Goal: Find contact information: Find contact information

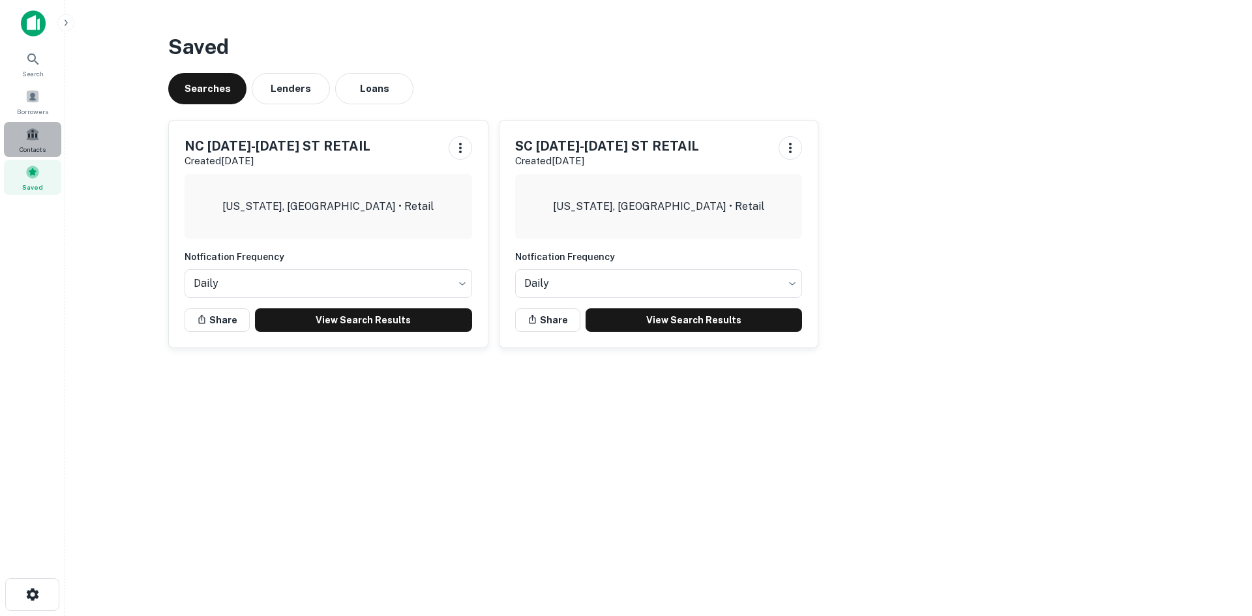
click at [46, 131] on div "Contacts" at bounding box center [32, 139] width 57 height 35
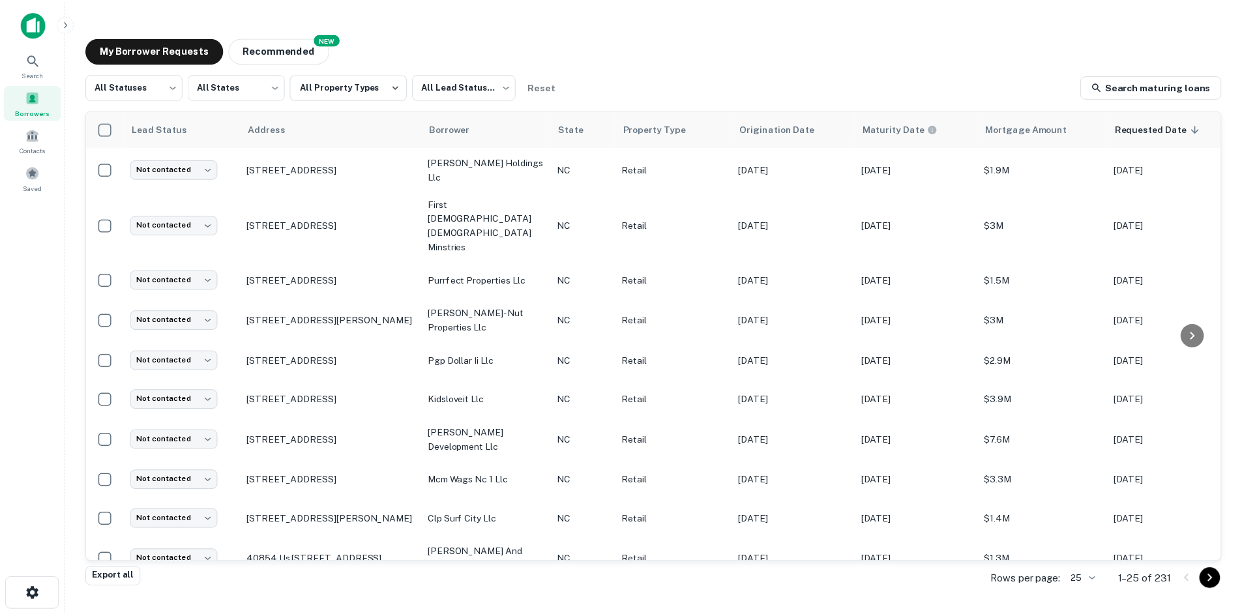
scroll to position [326, 0]
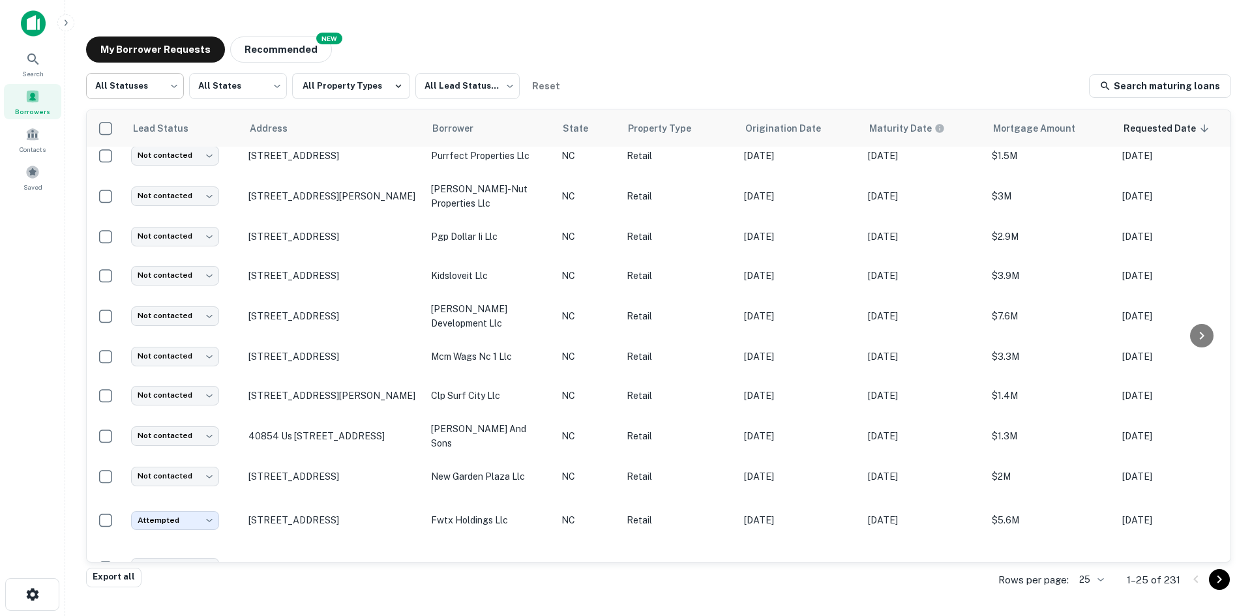
click at [141, 89] on body "Search Borrowers Contacts Saved My Borrower Requests NEW Recommended All Status…" at bounding box center [626, 308] width 1252 height 616
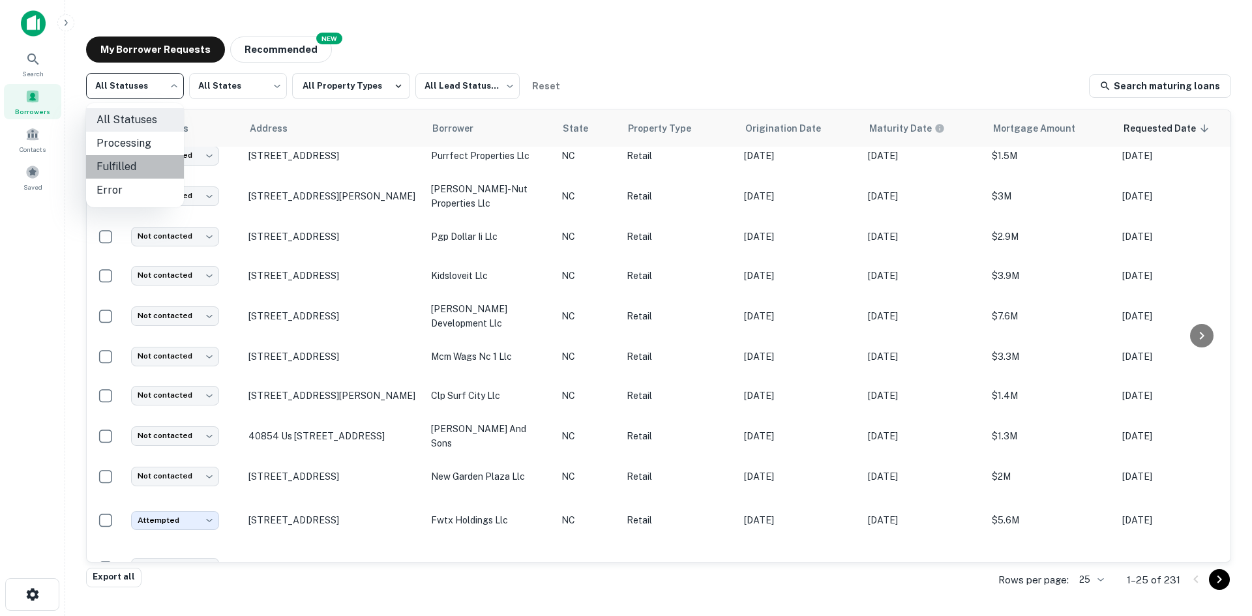
click at [122, 168] on li "Fulfilled" at bounding box center [135, 166] width 98 height 23
type input "*********"
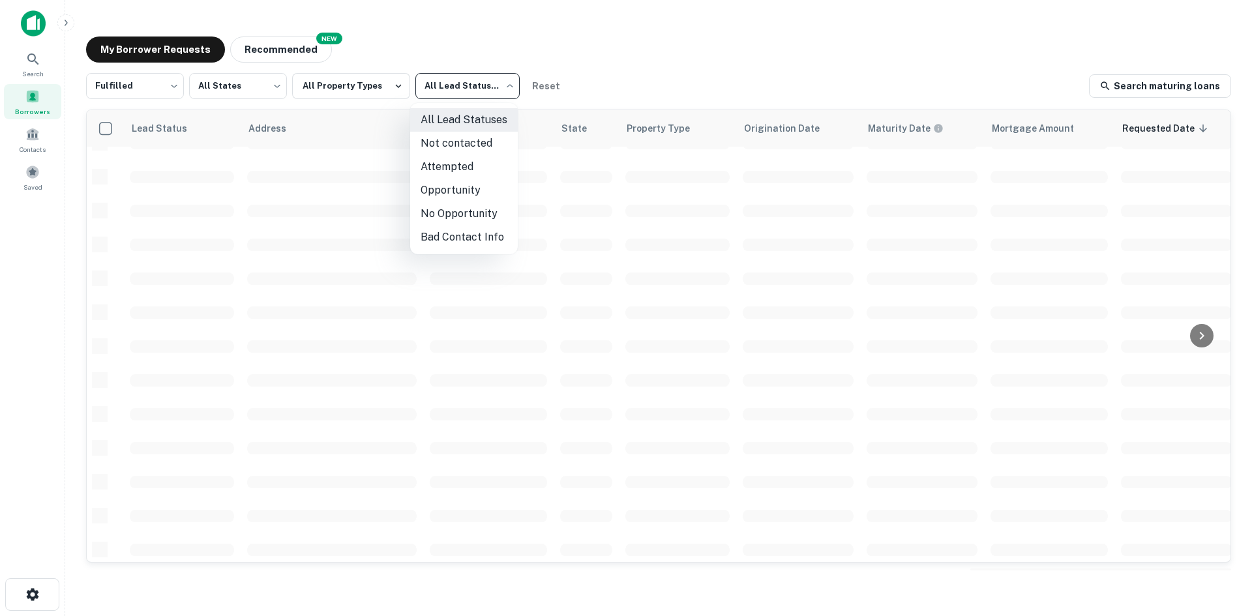
click at [460, 92] on body "Search Borrowers Contacts Saved My Borrower Requests NEW Recommended Fulfilled …" at bounding box center [626, 308] width 1252 height 616
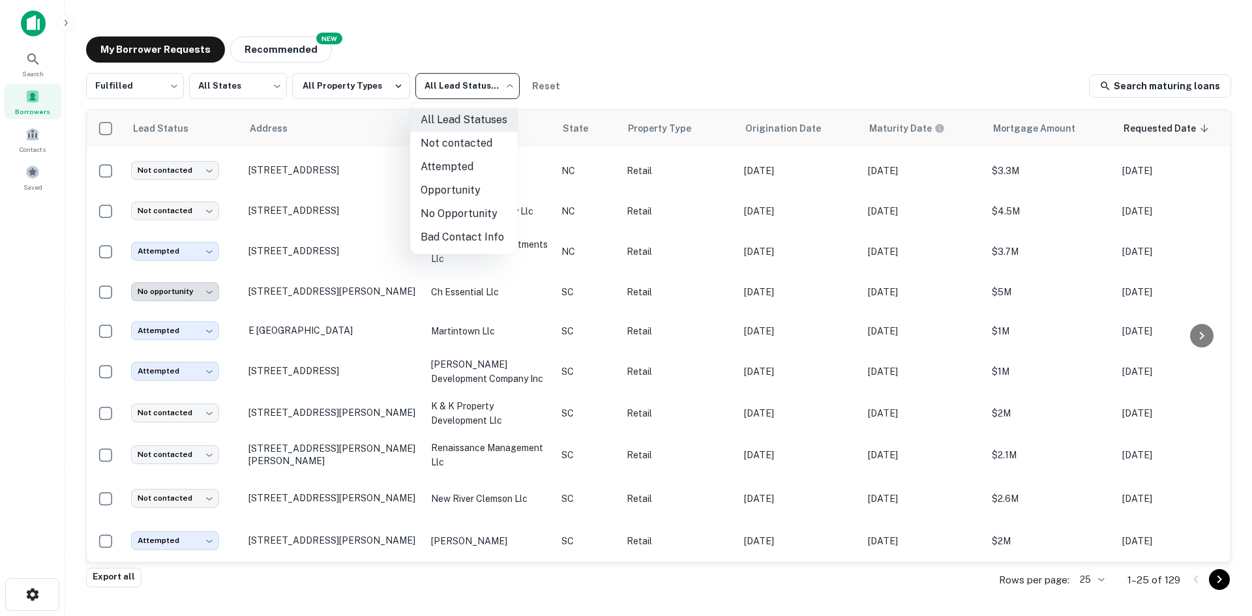
click at [447, 152] on li "Not contacted" at bounding box center [464, 143] width 108 height 23
type input "****"
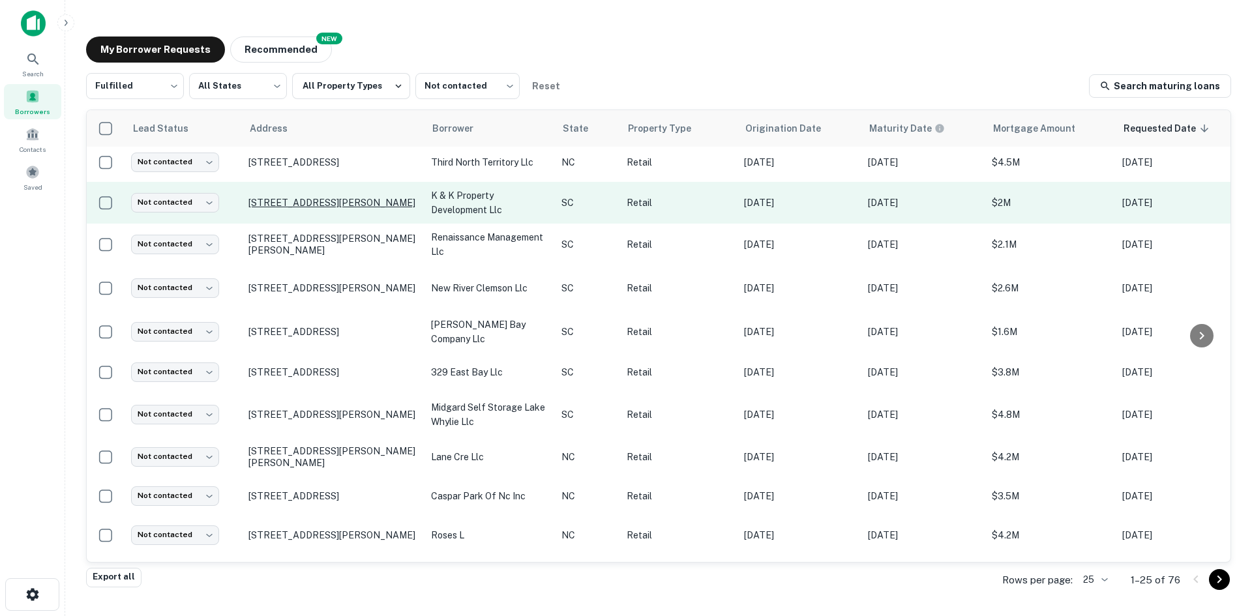
click at [314, 197] on p "[STREET_ADDRESS][PERSON_NAME]" at bounding box center [332, 203] width 169 height 12
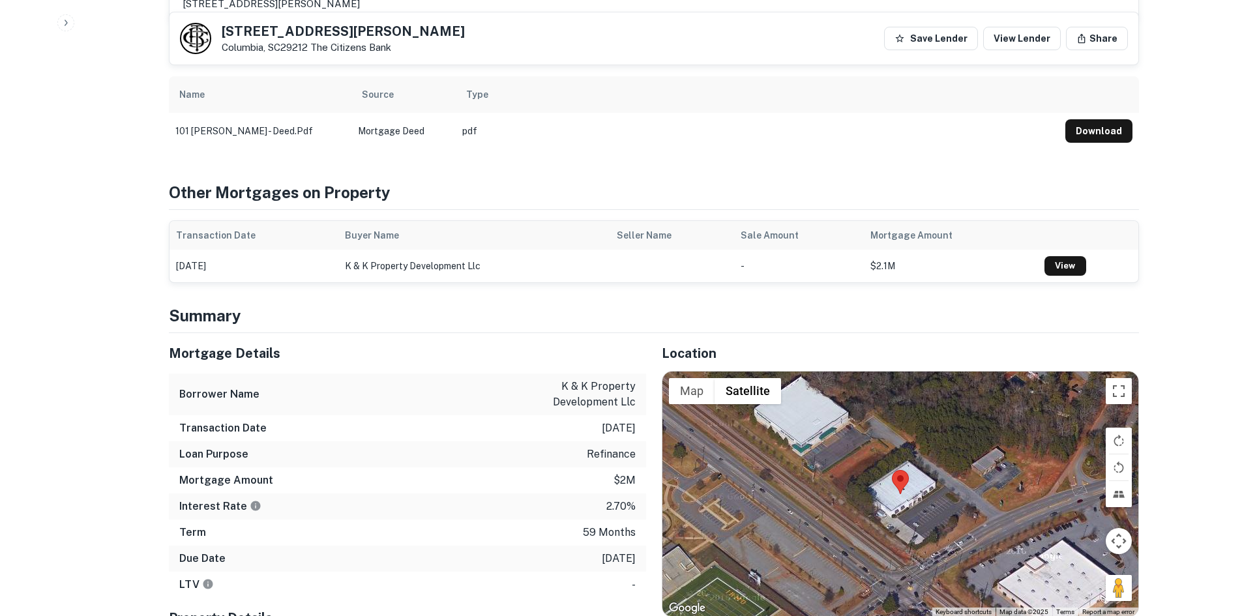
scroll to position [652, 0]
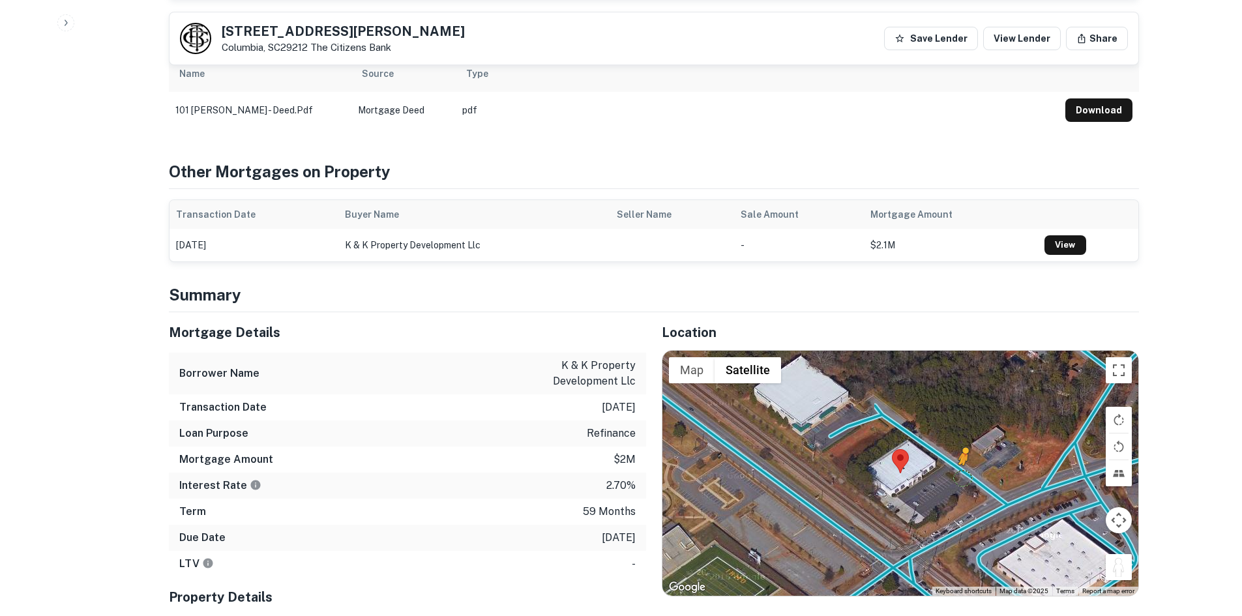
drag, startPoint x: 1120, startPoint y: 553, endPoint x: 957, endPoint y: 463, distance: 185.8
click at [957, 463] on div "To activate drag with keyboard, press Alt + Enter. Once in keyboard drag state,…" at bounding box center [900, 473] width 476 height 245
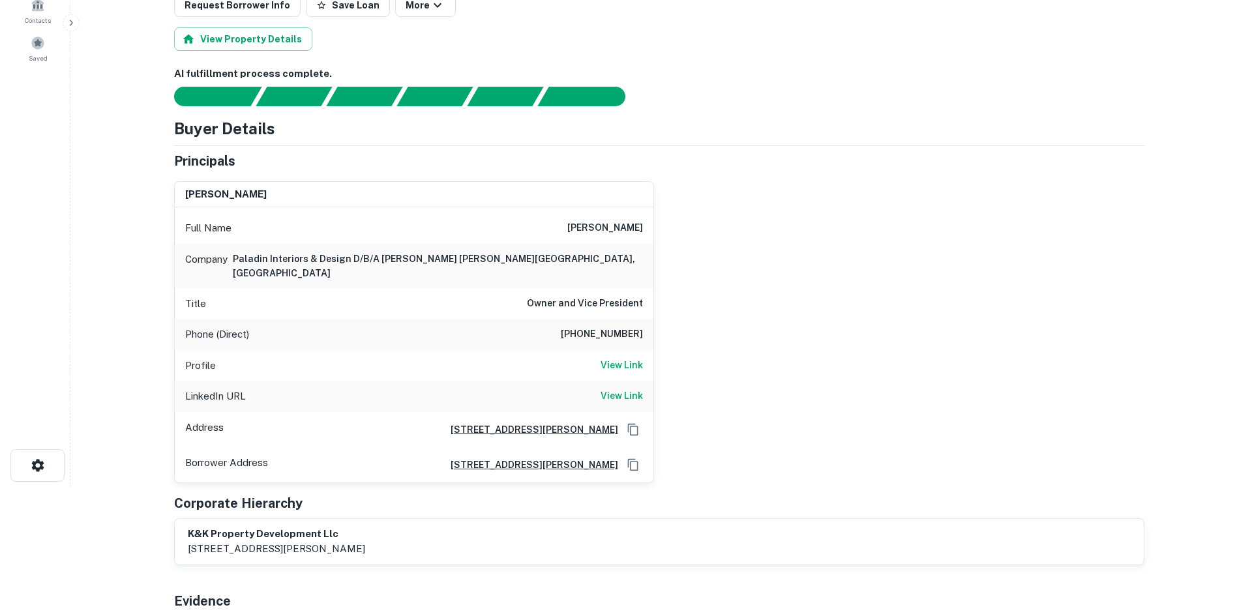
scroll to position [0, 0]
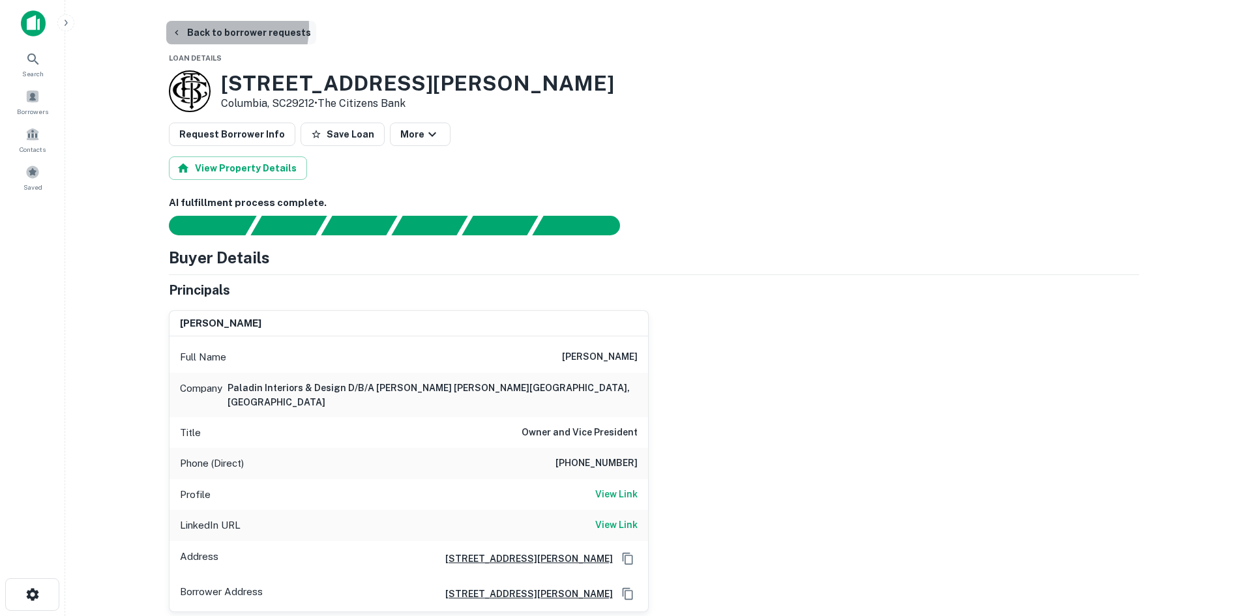
click at [212, 27] on button "Back to borrower requests" at bounding box center [241, 32] width 150 height 23
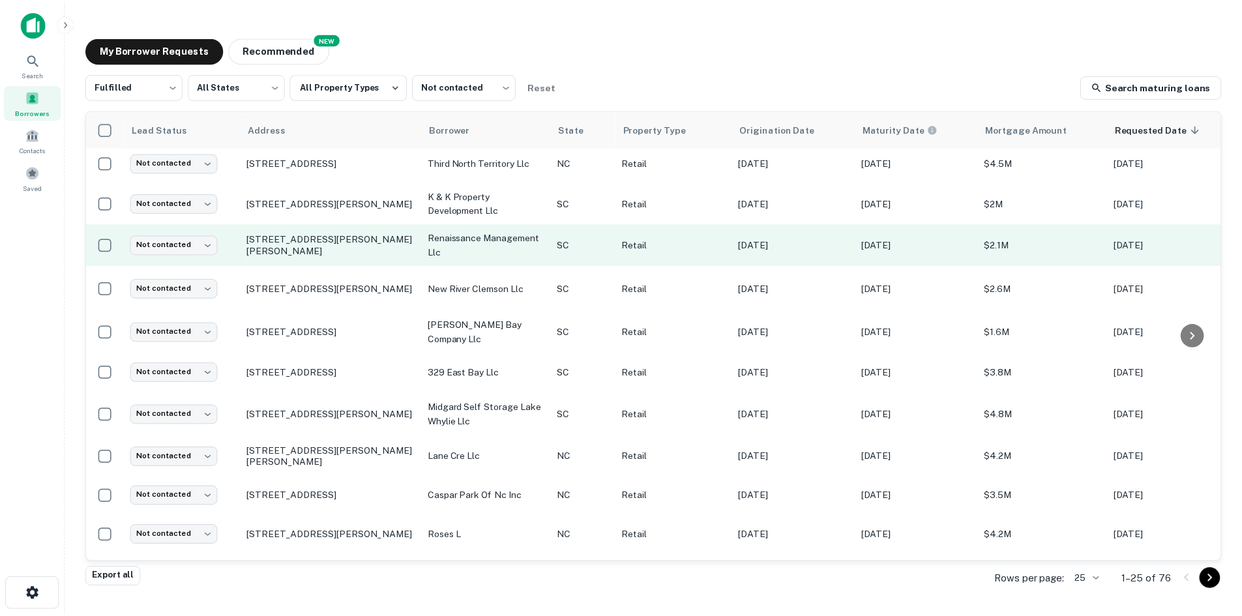
scroll to position [521, 0]
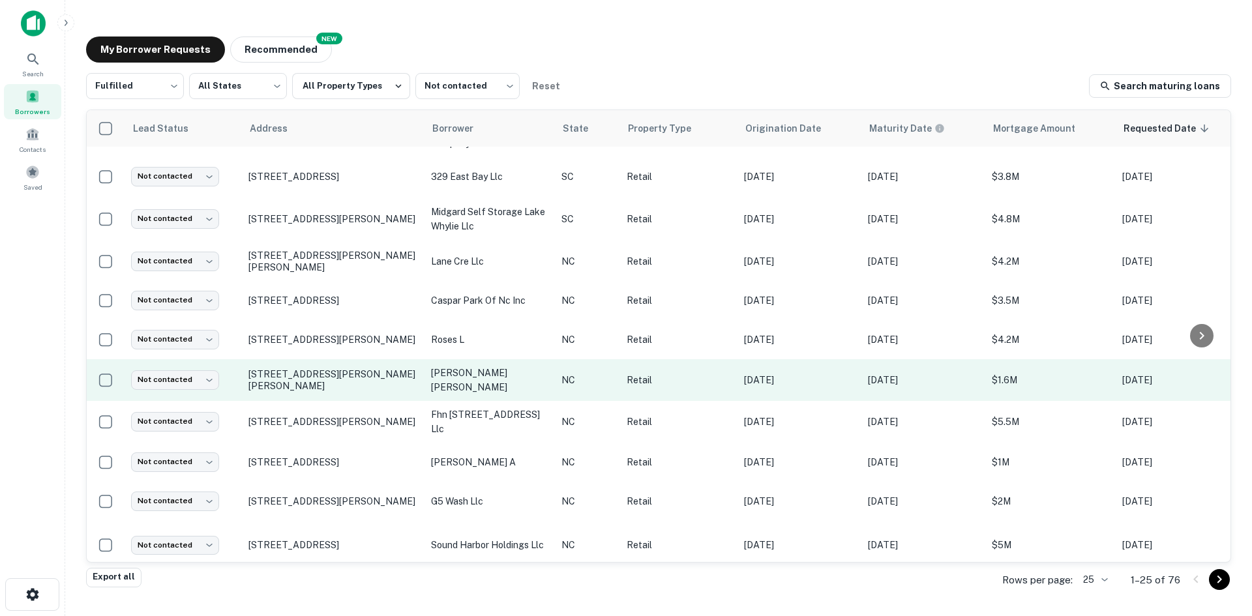
click at [325, 359] on td "[STREET_ADDRESS][PERSON_NAME][PERSON_NAME]" at bounding box center [333, 380] width 183 height 42
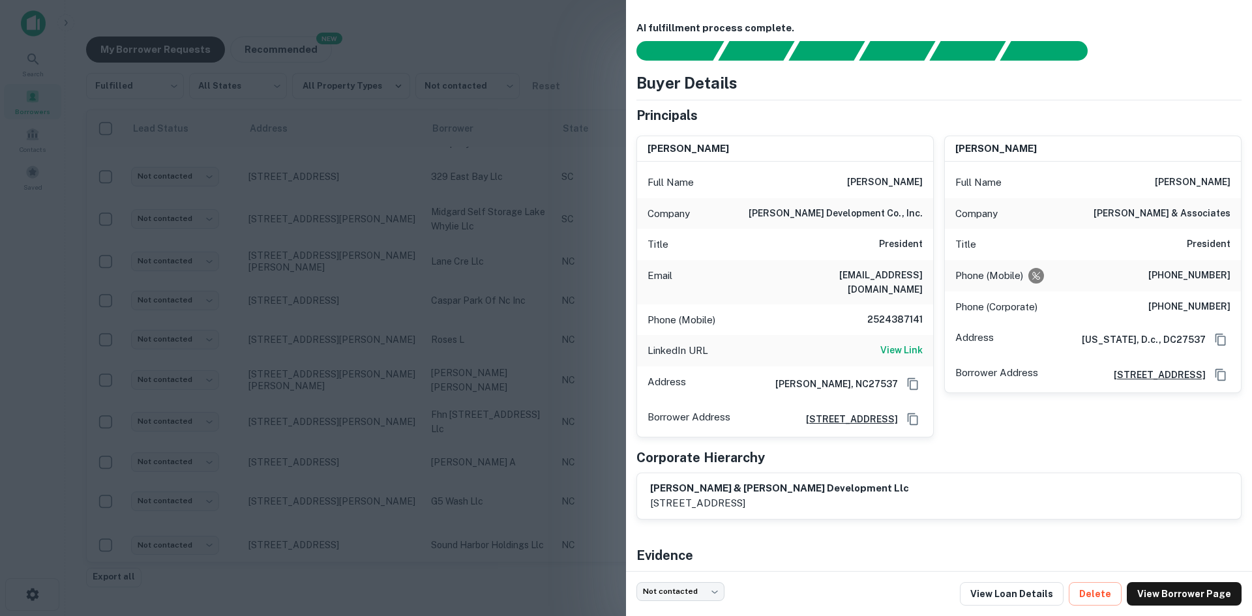
click at [500, 261] on div at bounding box center [626, 308] width 1252 height 616
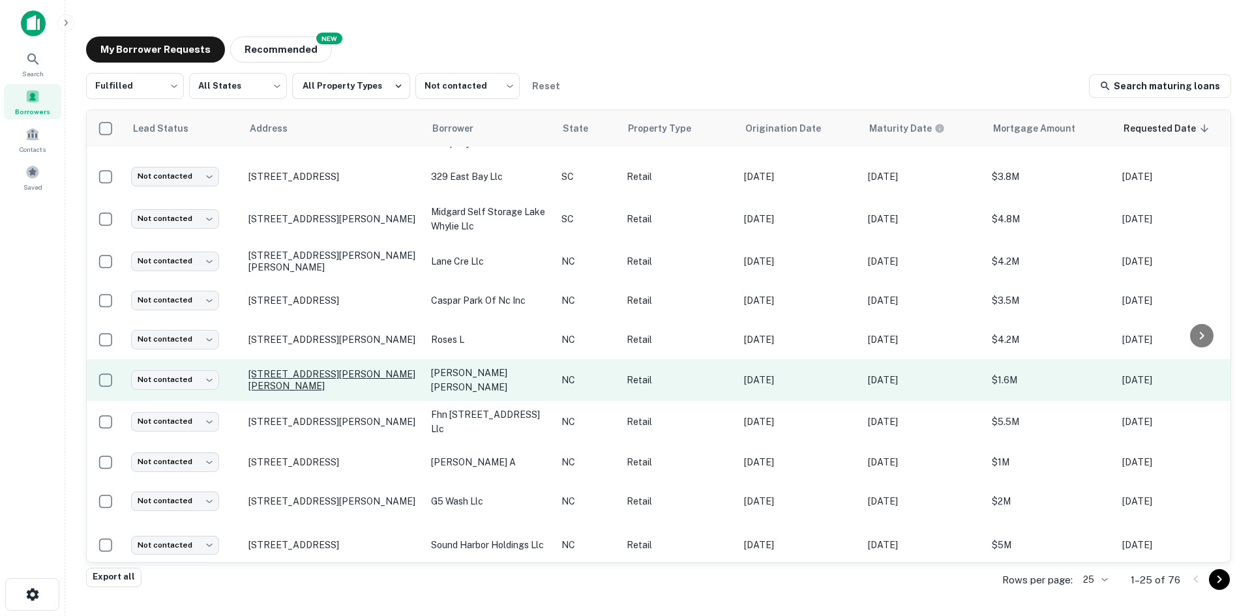
click at [269, 368] on p "[STREET_ADDRESS][PERSON_NAME][PERSON_NAME]" at bounding box center [332, 379] width 169 height 23
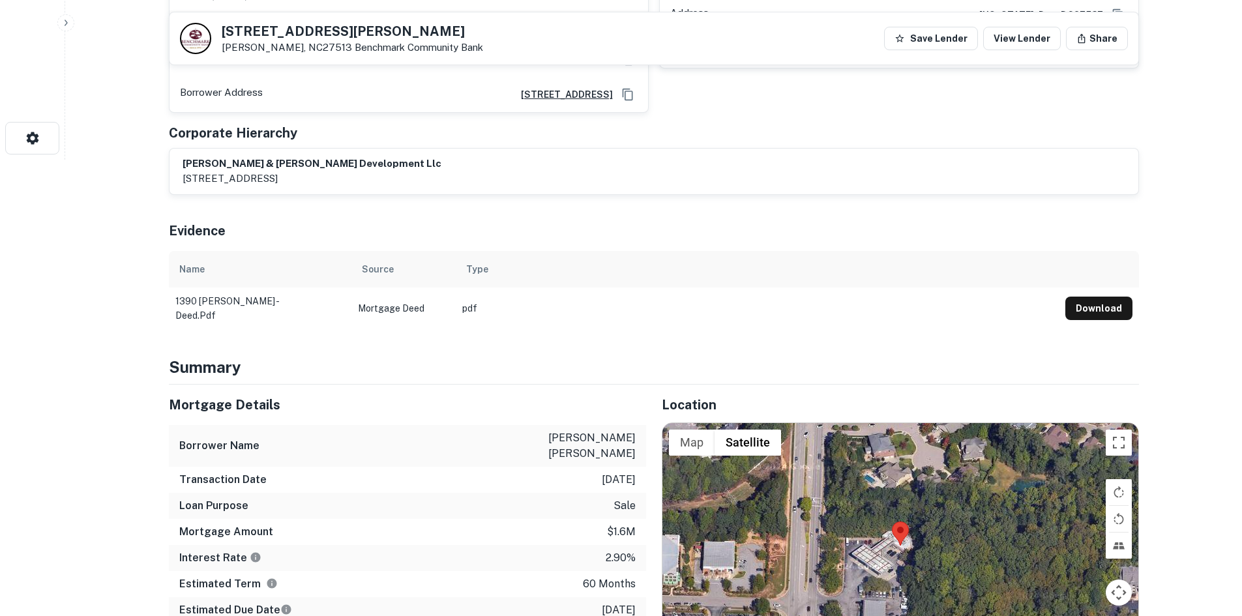
scroll to position [652, 0]
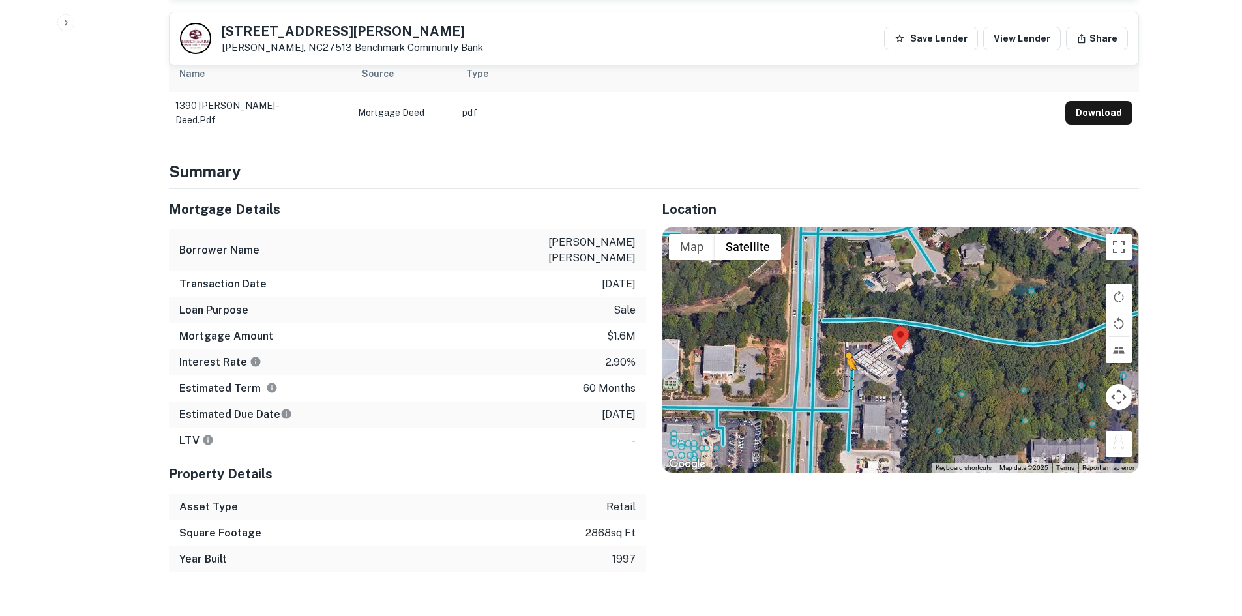
drag, startPoint x: 1119, startPoint y: 438, endPoint x: 841, endPoint y: 368, distance: 287.1
click at [841, 368] on div "To activate drag with keyboard, press Alt + Enter. Once in keyboard drag state,…" at bounding box center [900, 349] width 476 height 245
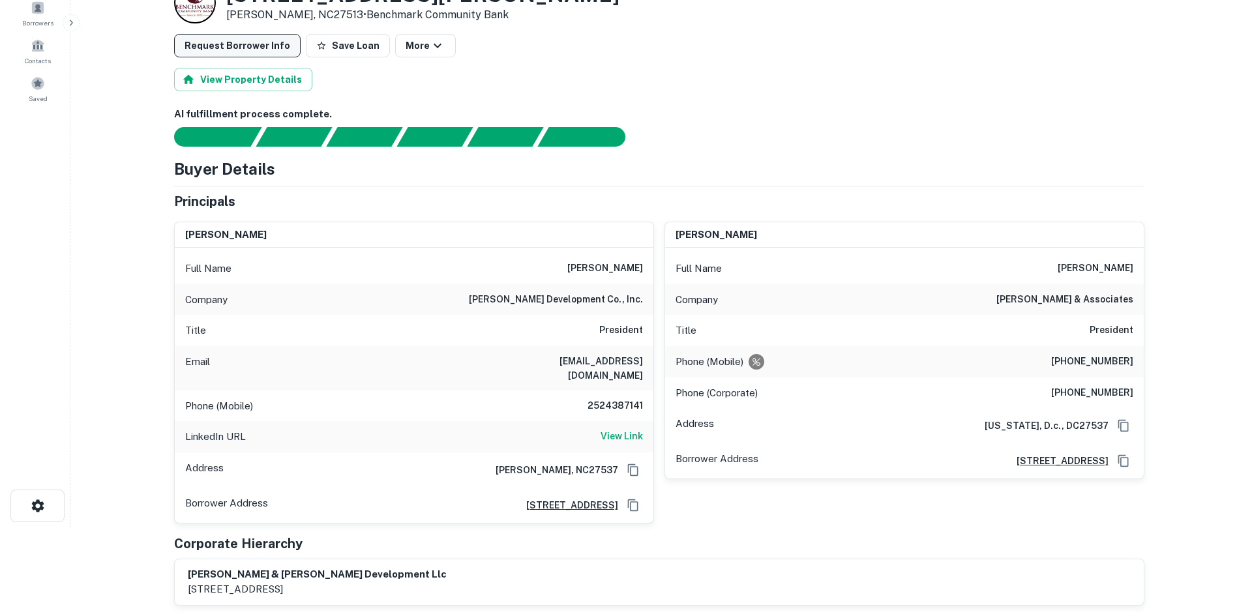
scroll to position [0, 0]
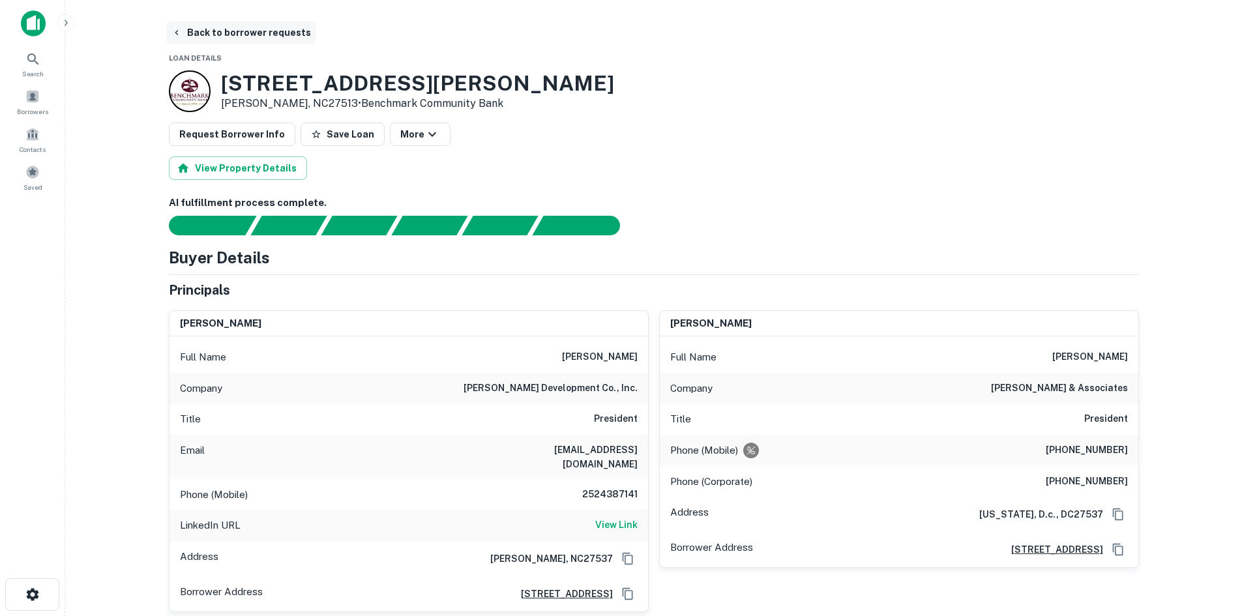
click at [227, 35] on button "Back to borrower requests" at bounding box center [241, 32] width 150 height 23
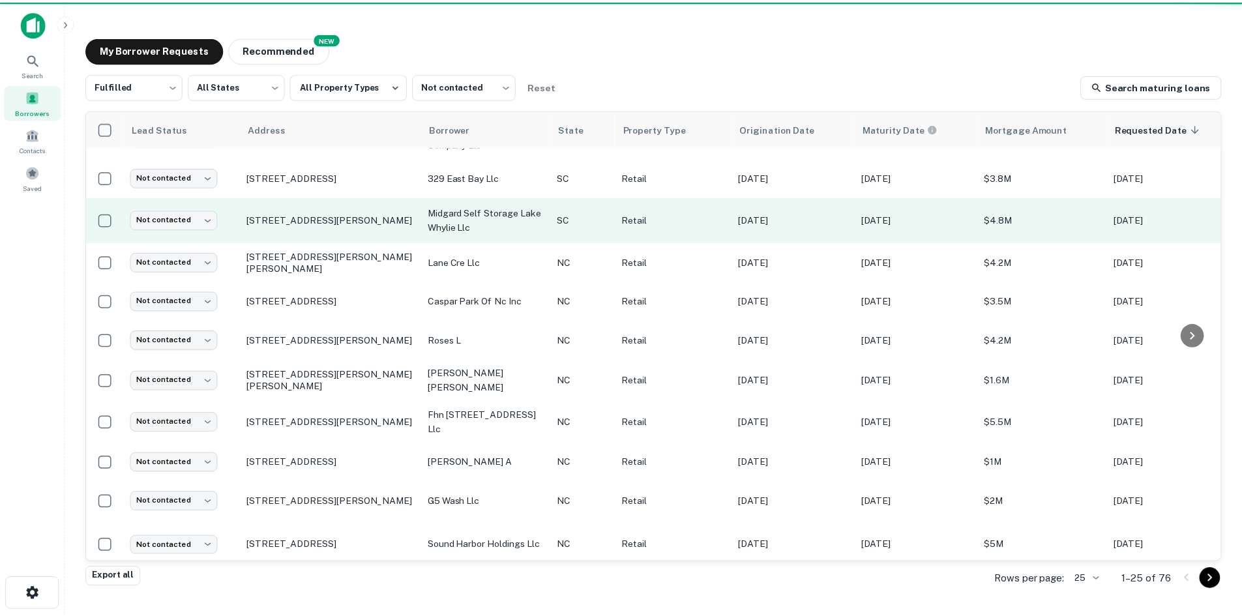
scroll to position [521, 0]
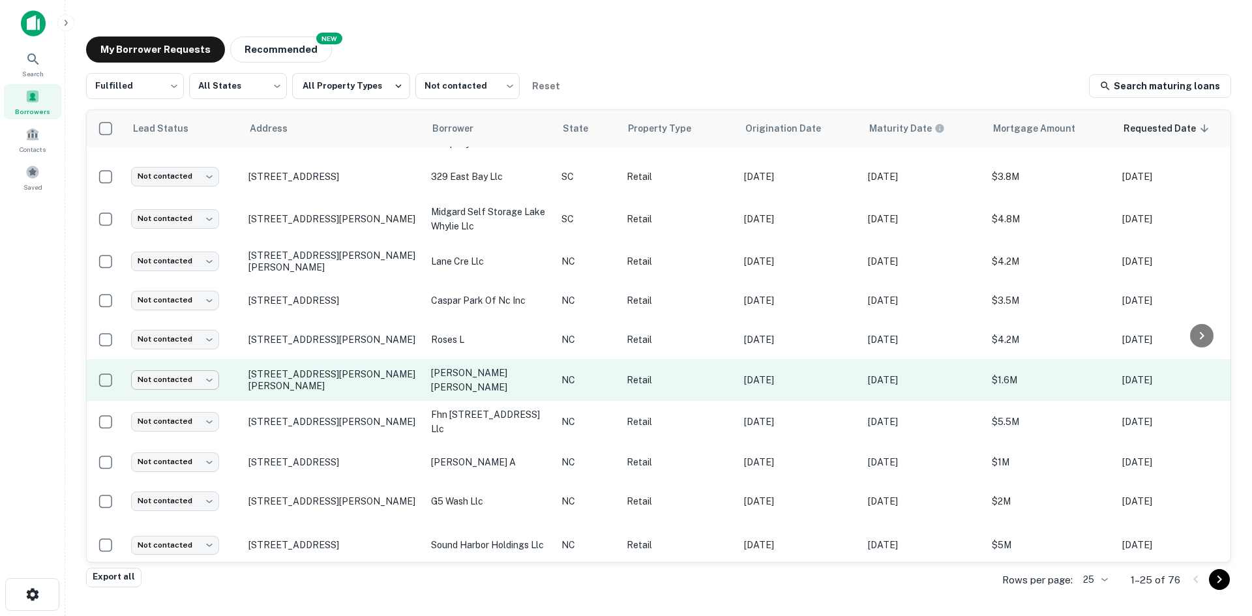
click at [184, 364] on body "Search Borrowers Contacts Saved My Borrower Requests NEW Recommended Fulfilled …" at bounding box center [626, 308] width 1252 height 616
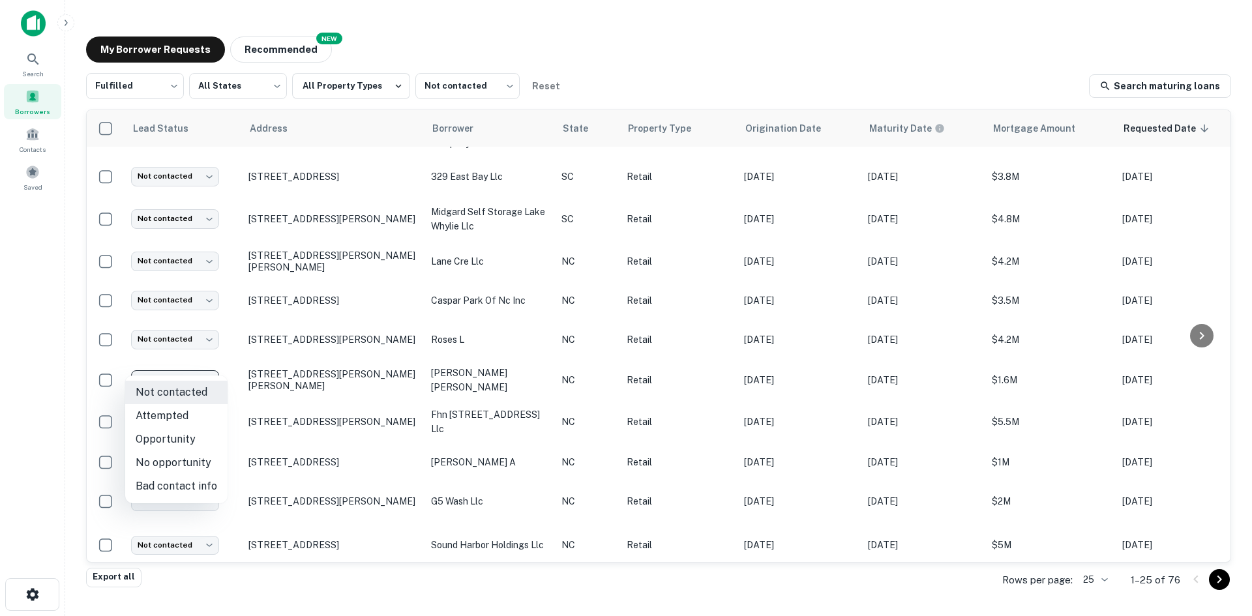
click at [181, 417] on li "Attempted" at bounding box center [176, 415] width 102 height 23
type input "*********"
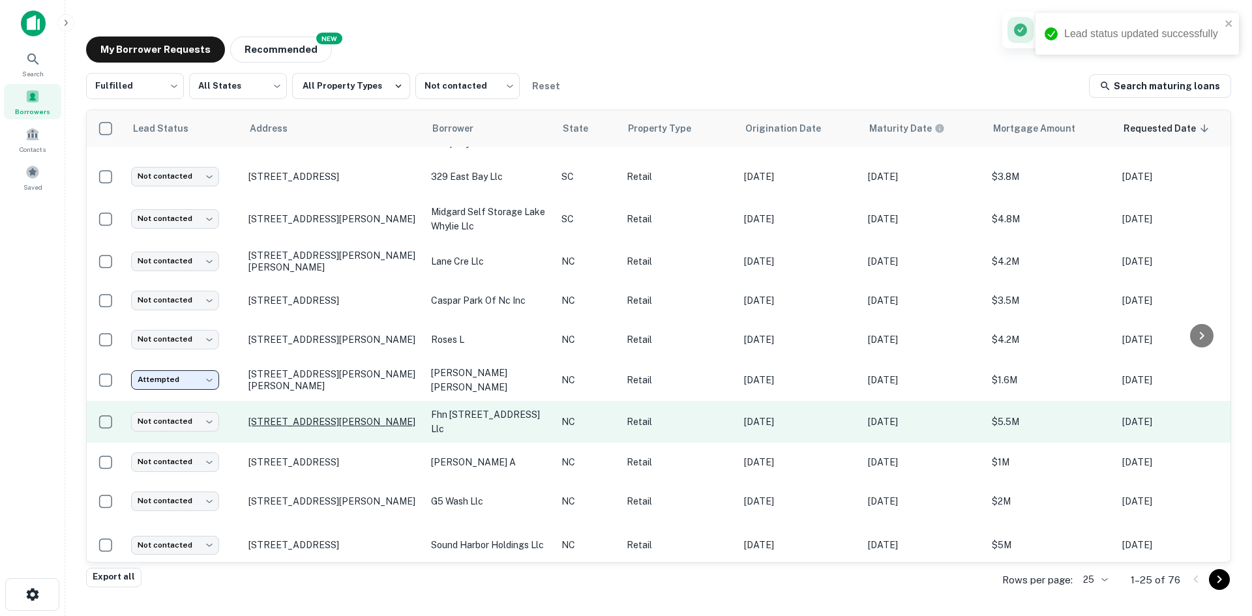
click at [278, 416] on p "[STREET_ADDRESS][PERSON_NAME]" at bounding box center [332, 422] width 169 height 12
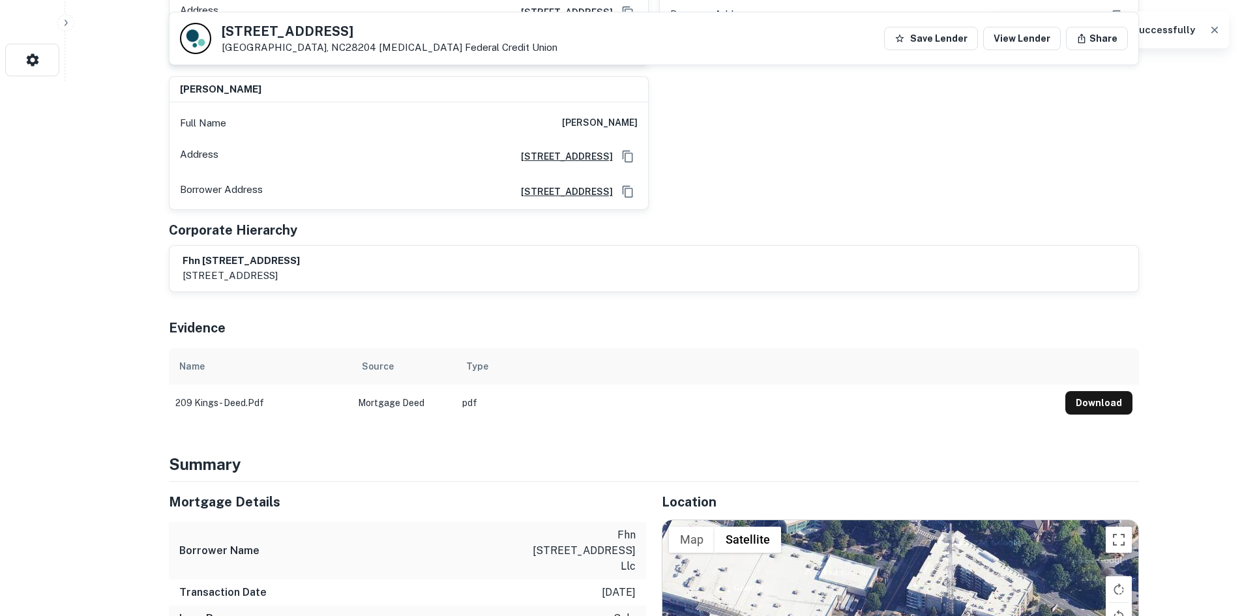
scroll to position [782, 0]
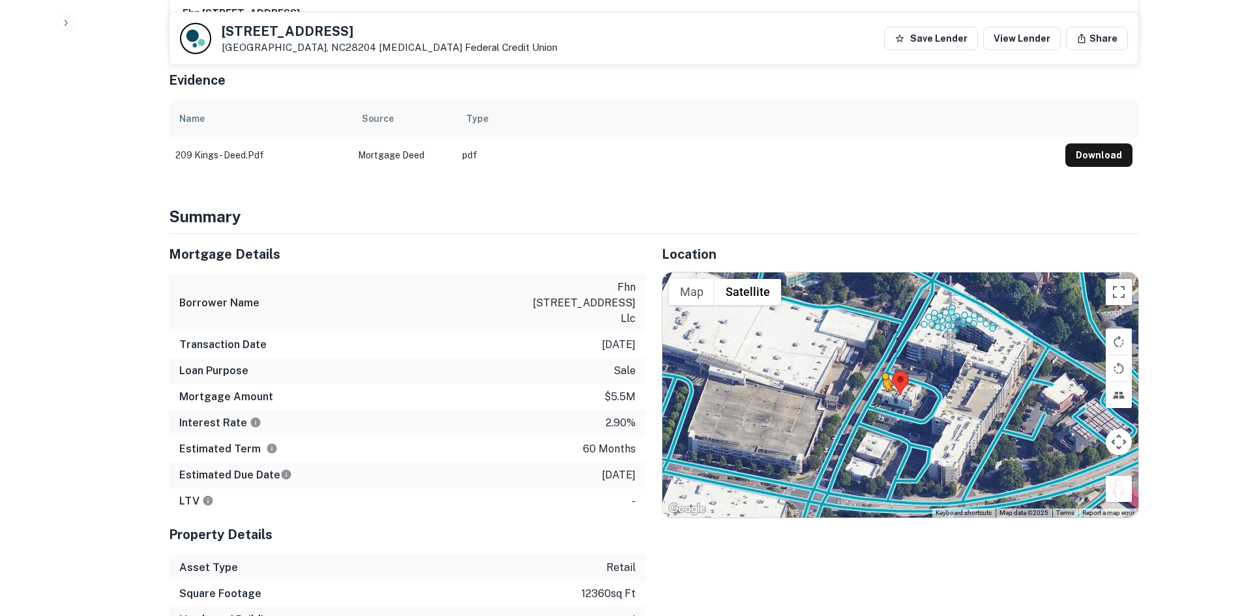
drag, startPoint x: 1111, startPoint y: 476, endPoint x: 884, endPoint y: 390, distance: 242.4
click at [884, 390] on div "To activate drag with keyboard, press Alt + Enter. Once in keyboard drag state,…" at bounding box center [900, 394] width 476 height 245
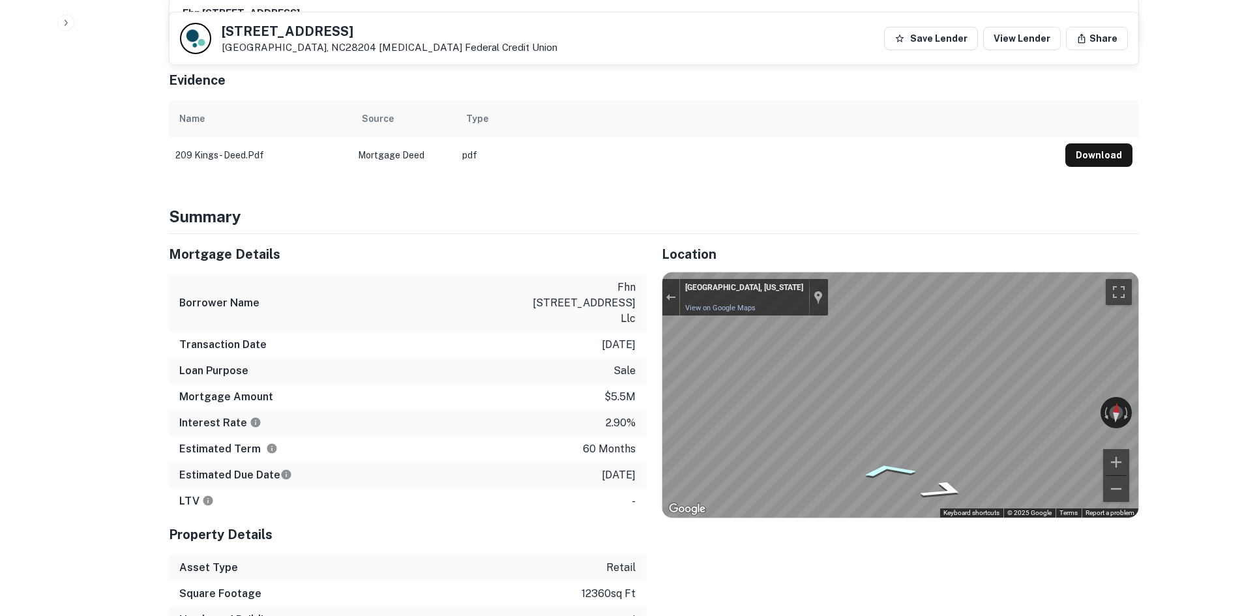
click at [892, 459] on icon "Go North, S Kings Dr" at bounding box center [887, 470] width 91 height 22
click at [628, 436] on div "Mortgage Details Borrower Name fhn [STREET_ADDRESS] llc Transaction Date [DATE]…" at bounding box center [646, 446] width 986 height 425
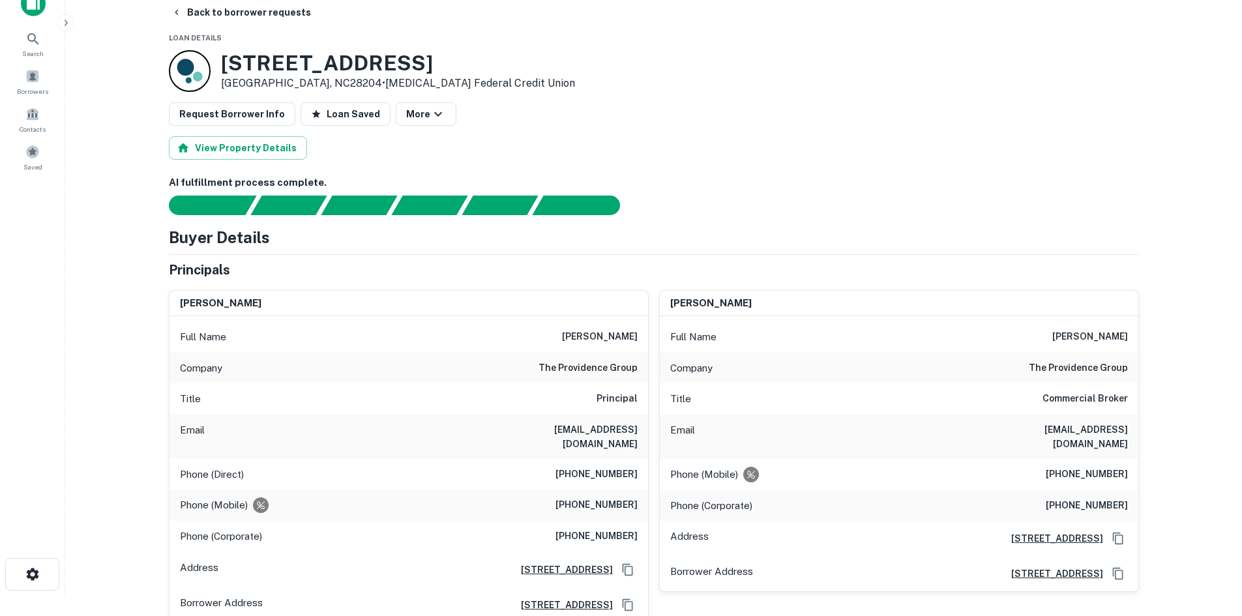
scroll to position [0, 0]
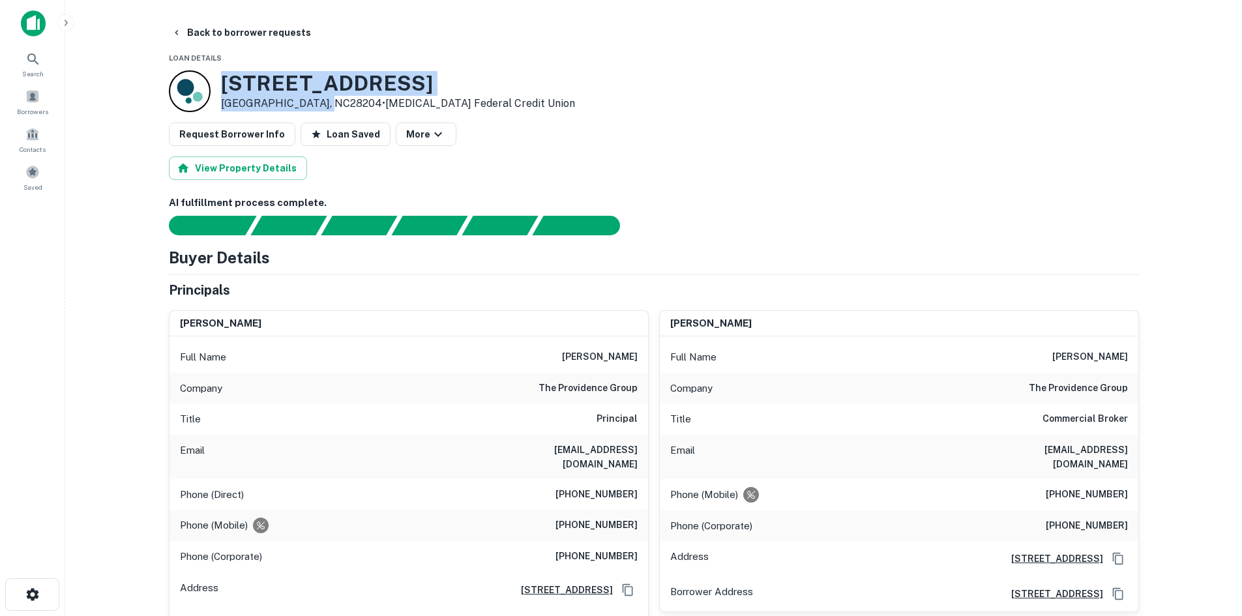
drag, startPoint x: 220, startPoint y: 84, endPoint x: 321, endPoint y: 109, distance: 103.4
click at [321, 109] on div "[STREET_ADDRESS][PERSON_NAME] • [MEDICAL_DATA] Federal Credit Union" at bounding box center [398, 91] width 354 height 40
copy div "[STREET_ADDRESS][PERSON_NAME]"
click at [214, 35] on button "Back to borrower requests" at bounding box center [241, 32] width 150 height 23
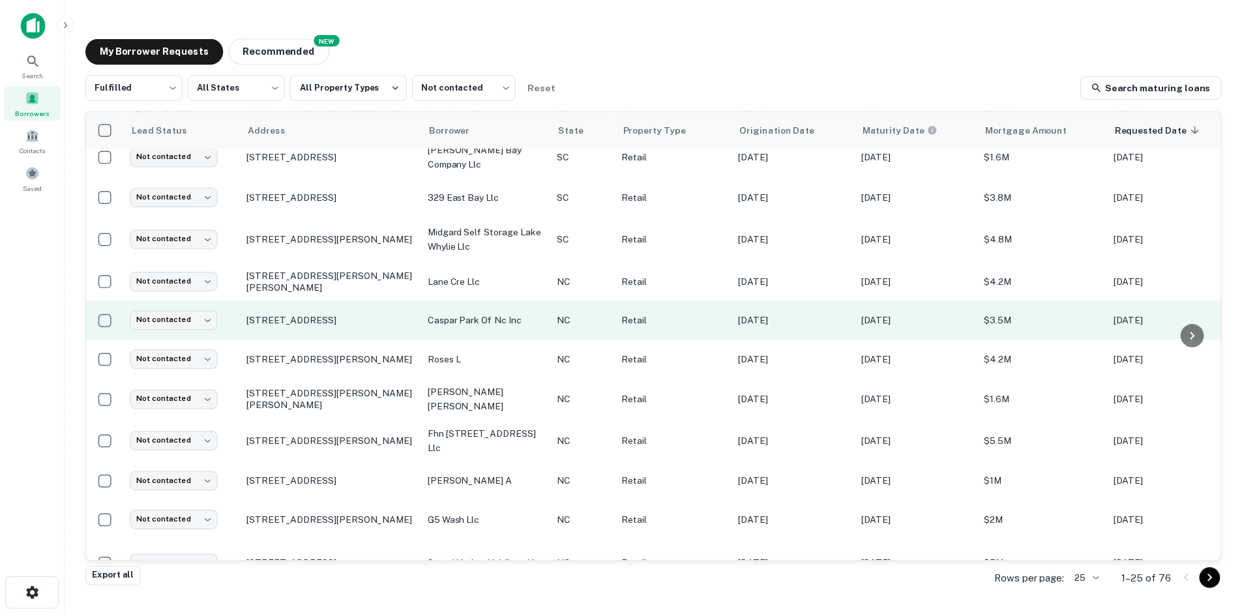
scroll to position [521, 0]
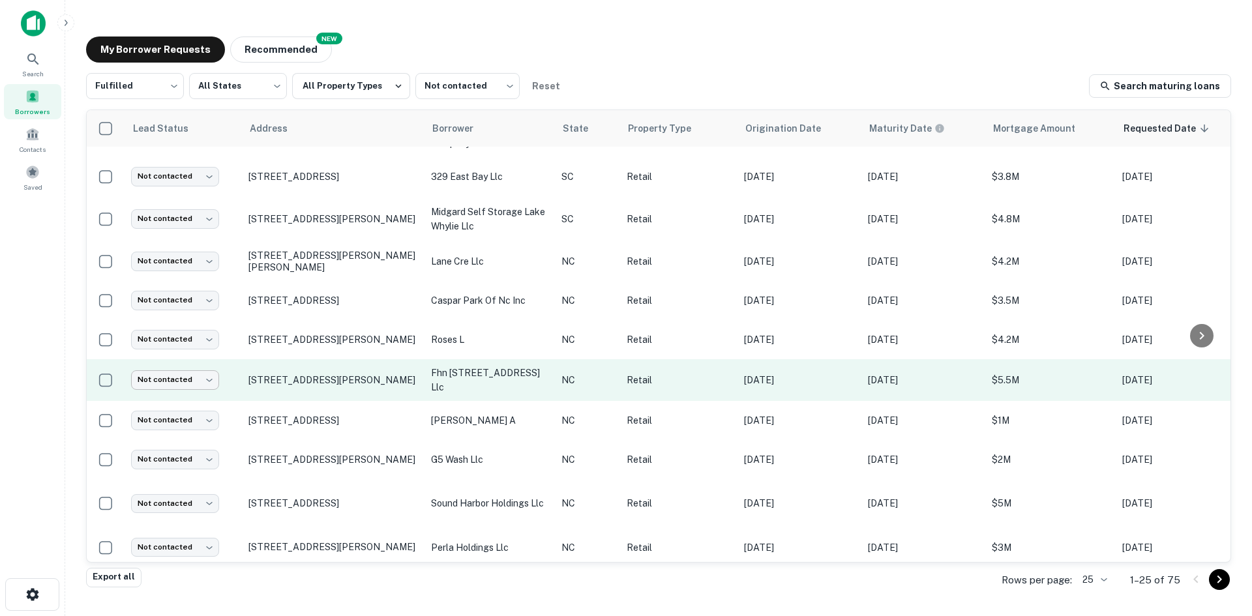
click at [206, 360] on body "Search Borrowers Contacts Saved My Borrower Requests NEW Recommended Fulfilled …" at bounding box center [626, 308] width 1252 height 616
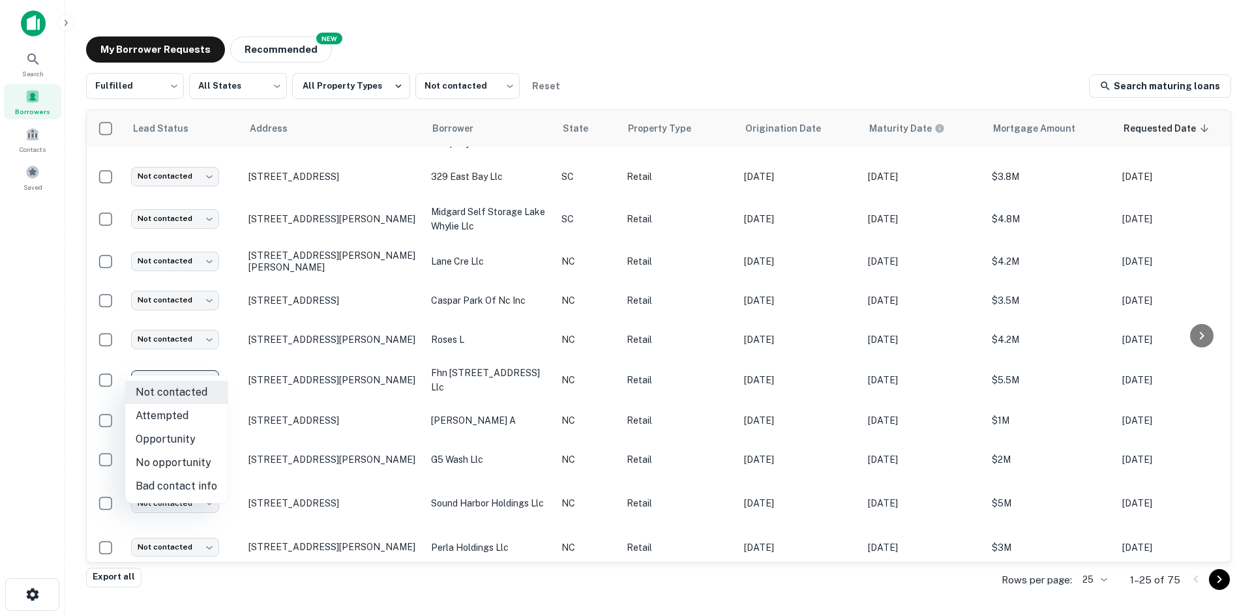
click at [188, 416] on li "Attempted" at bounding box center [176, 415] width 102 height 23
type input "*********"
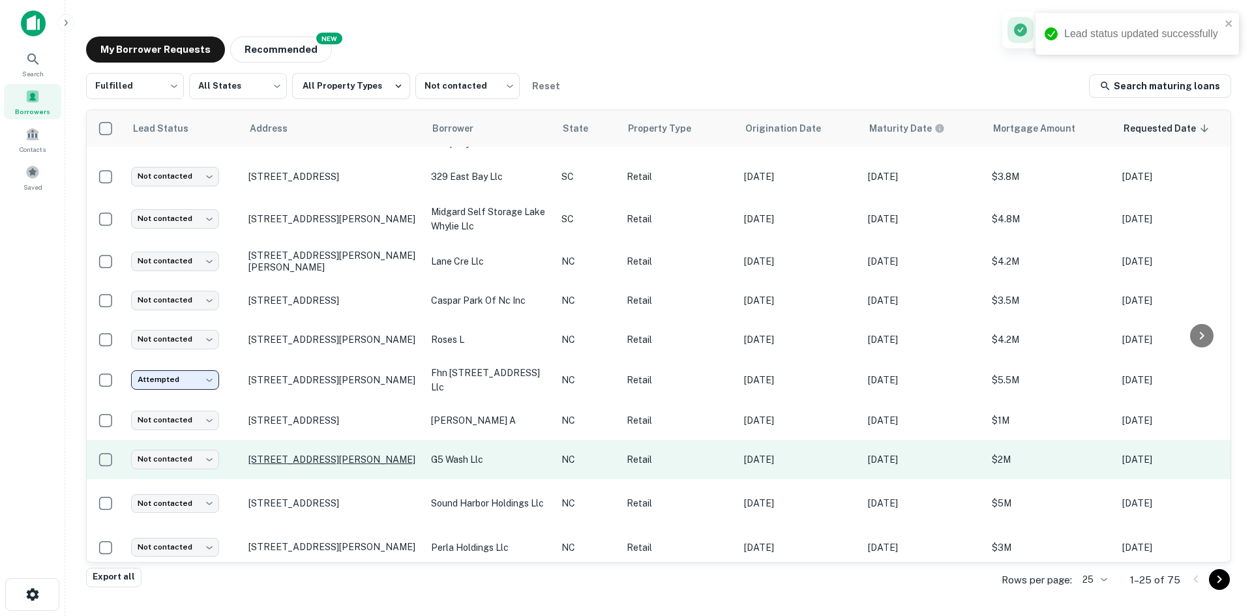
click at [289, 402] on tbody "Not contacted **** ​ [STREET_ADDRESS] first [DEMOGRAPHIC_DATA] church minstries…" at bounding box center [796, 154] width 1418 height 1059
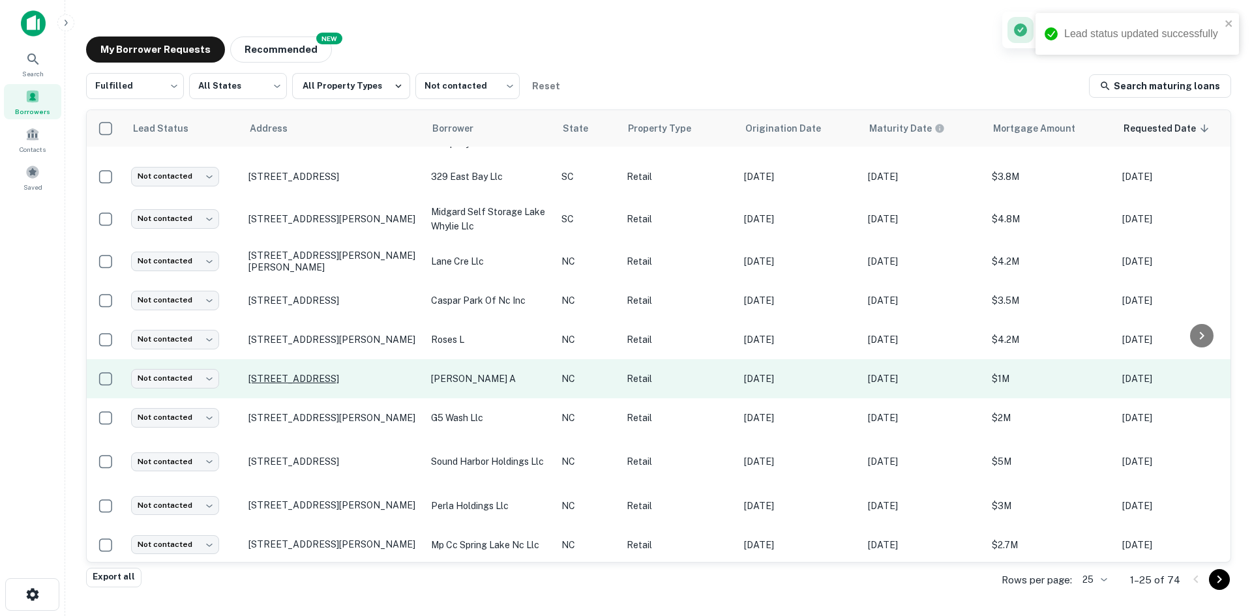
click at [298, 373] on p "[STREET_ADDRESS]" at bounding box center [332, 379] width 169 height 12
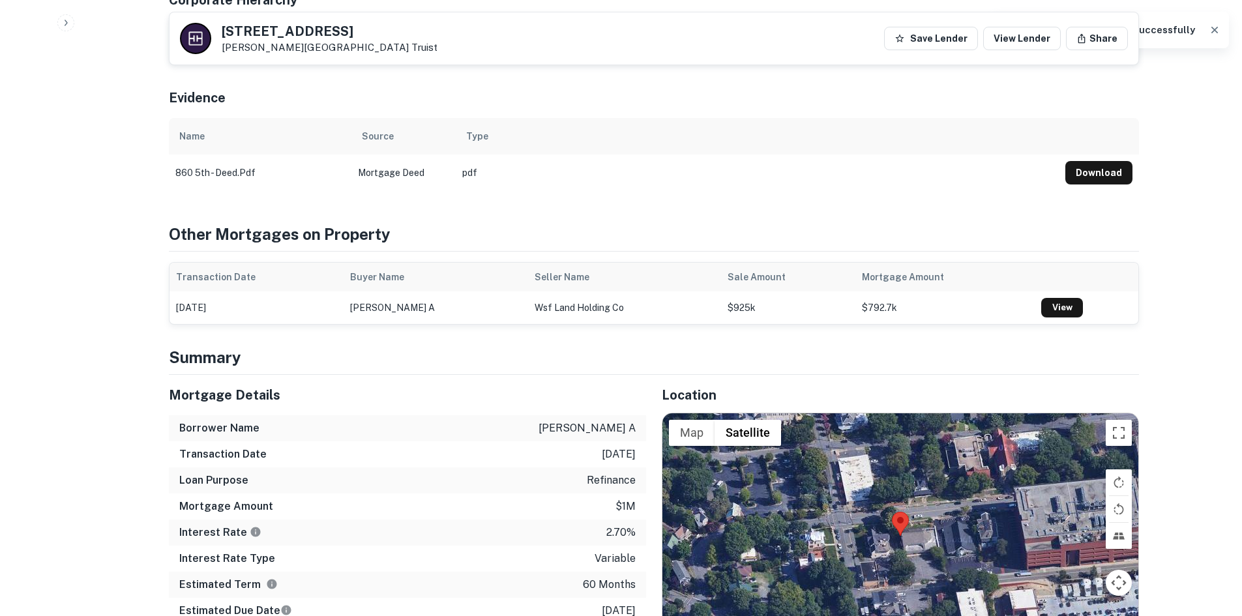
scroll to position [1304, 0]
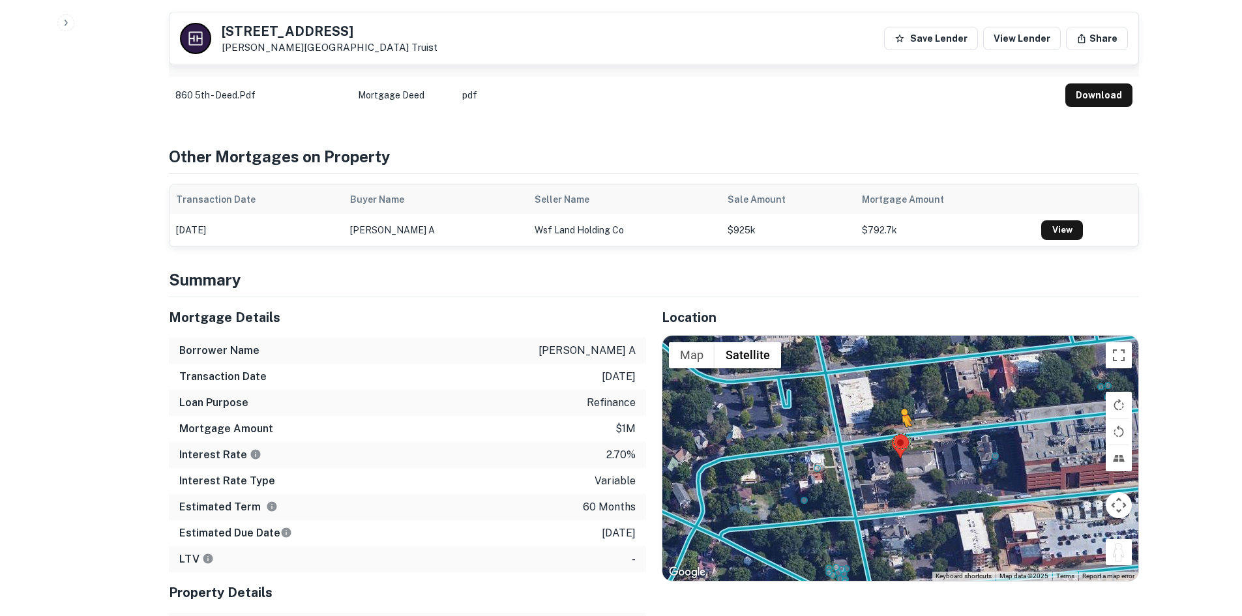
drag, startPoint x: 1115, startPoint y: 475, endPoint x: 900, endPoint y: 353, distance: 246.7
click at [900, 353] on div "To activate drag with keyboard, press Alt + Enter. Once in keyboard drag state,…" at bounding box center [900, 458] width 476 height 245
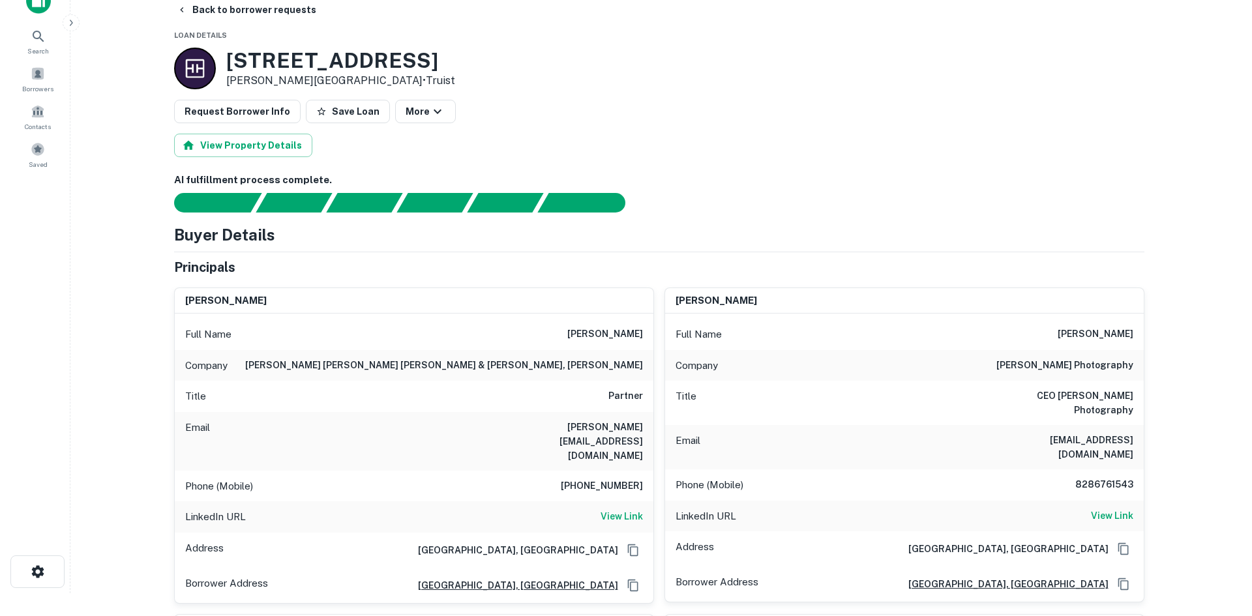
scroll to position [0, 0]
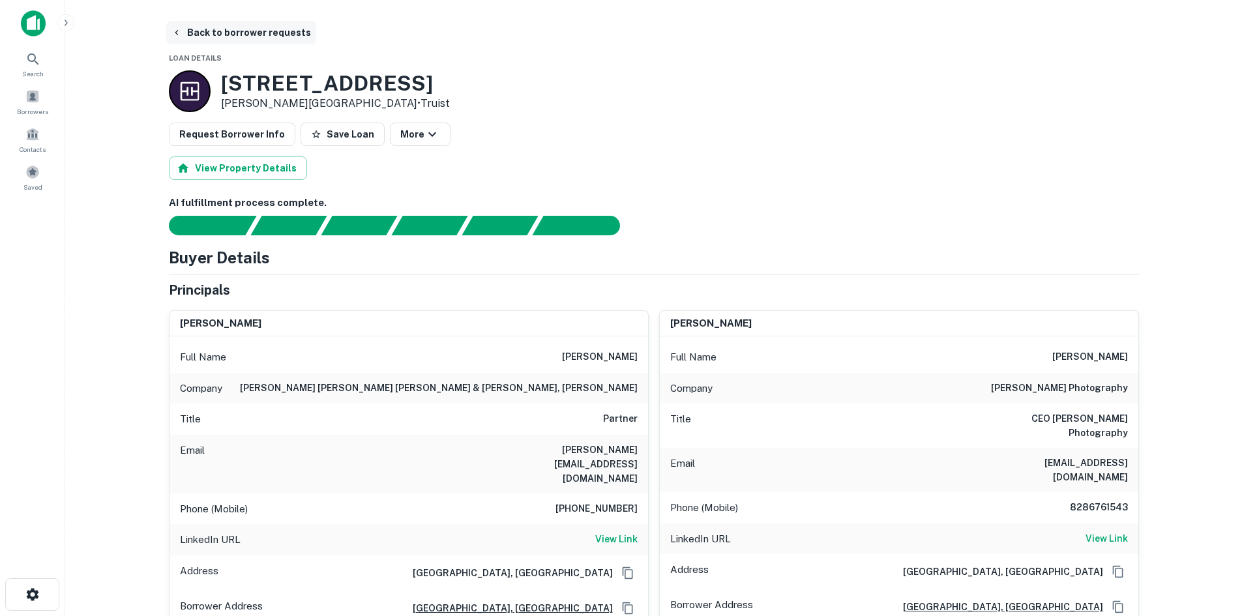
click at [196, 29] on button "Back to borrower requests" at bounding box center [241, 32] width 150 height 23
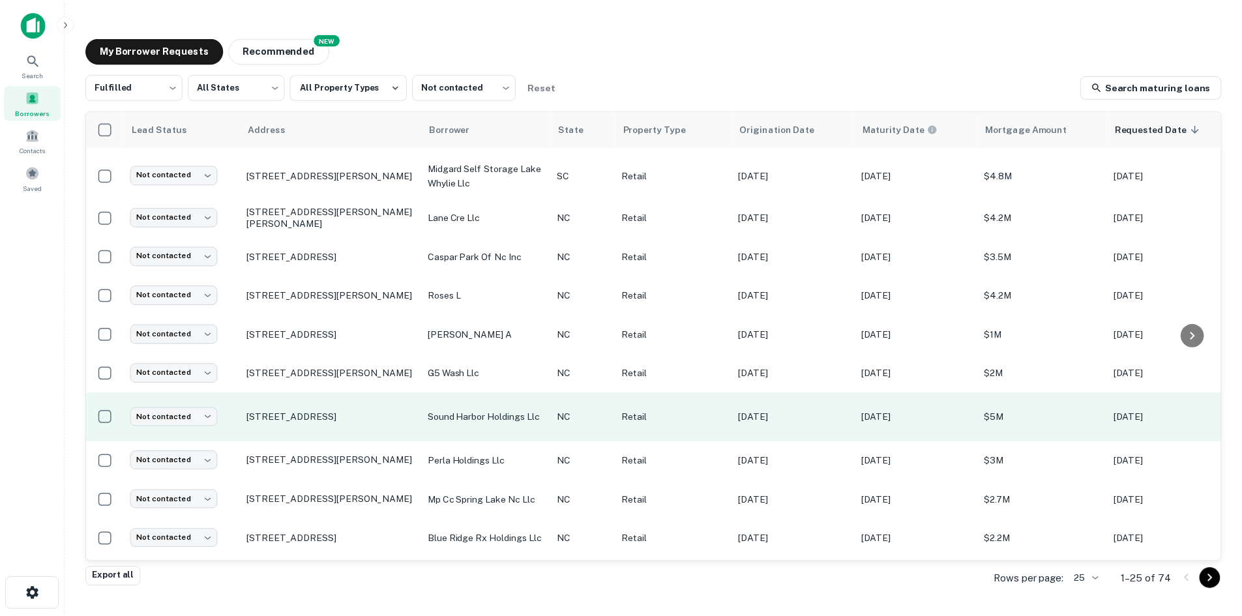
scroll to position [587, 0]
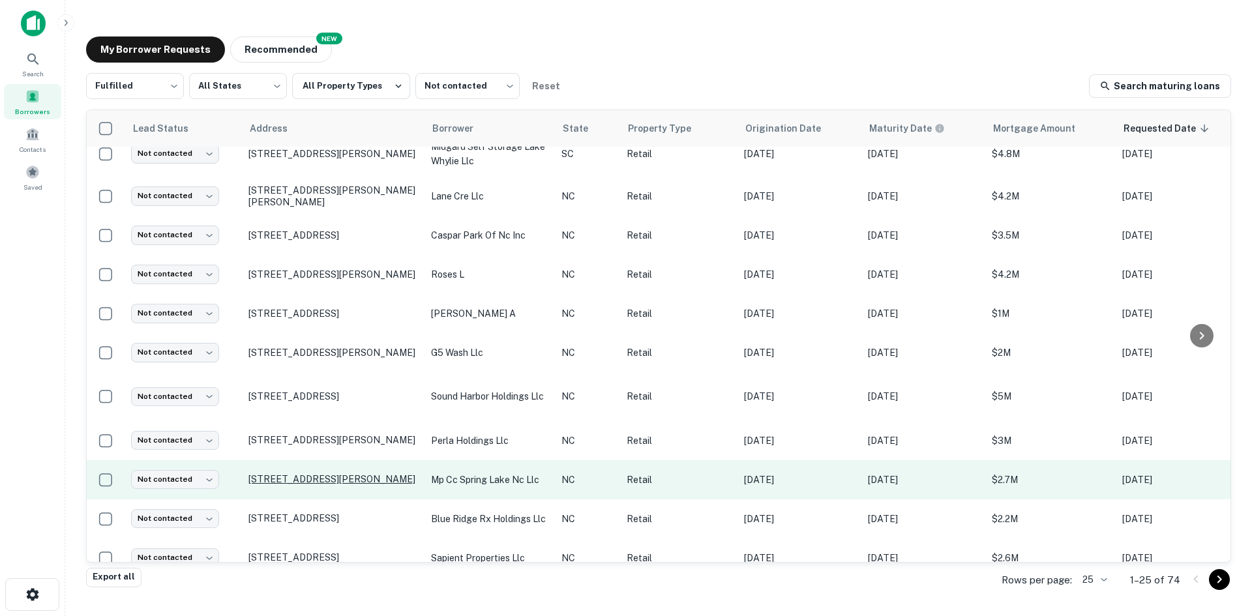
click at [285, 473] on p "[STREET_ADDRESS][PERSON_NAME]" at bounding box center [332, 479] width 169 height 12
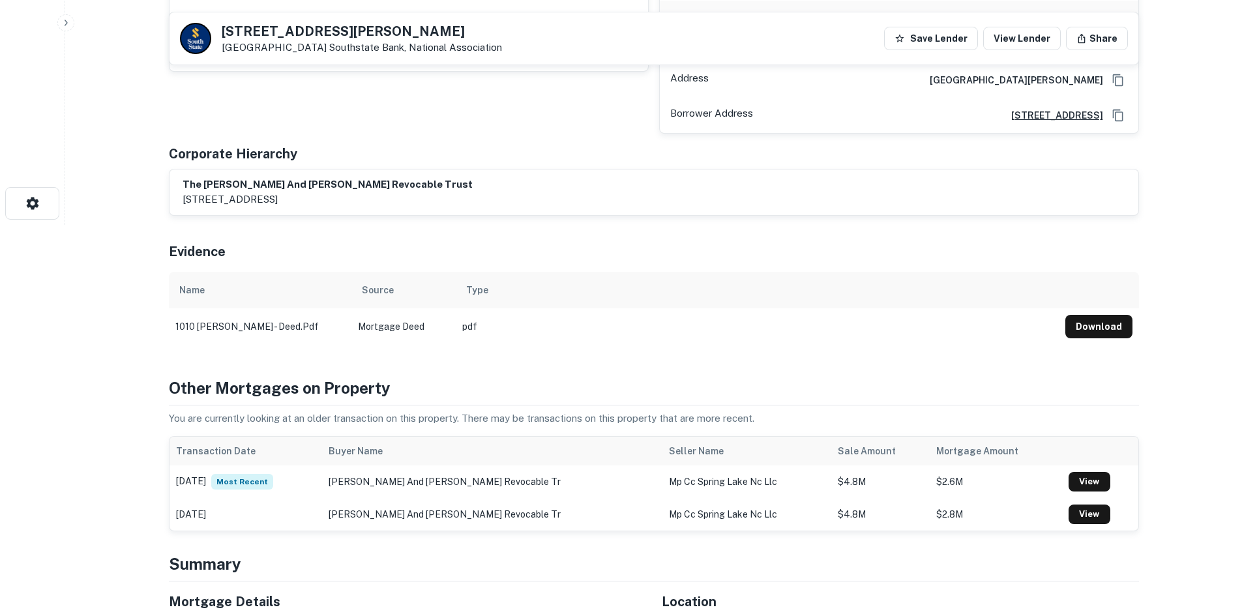
scroll to position [782, 0]
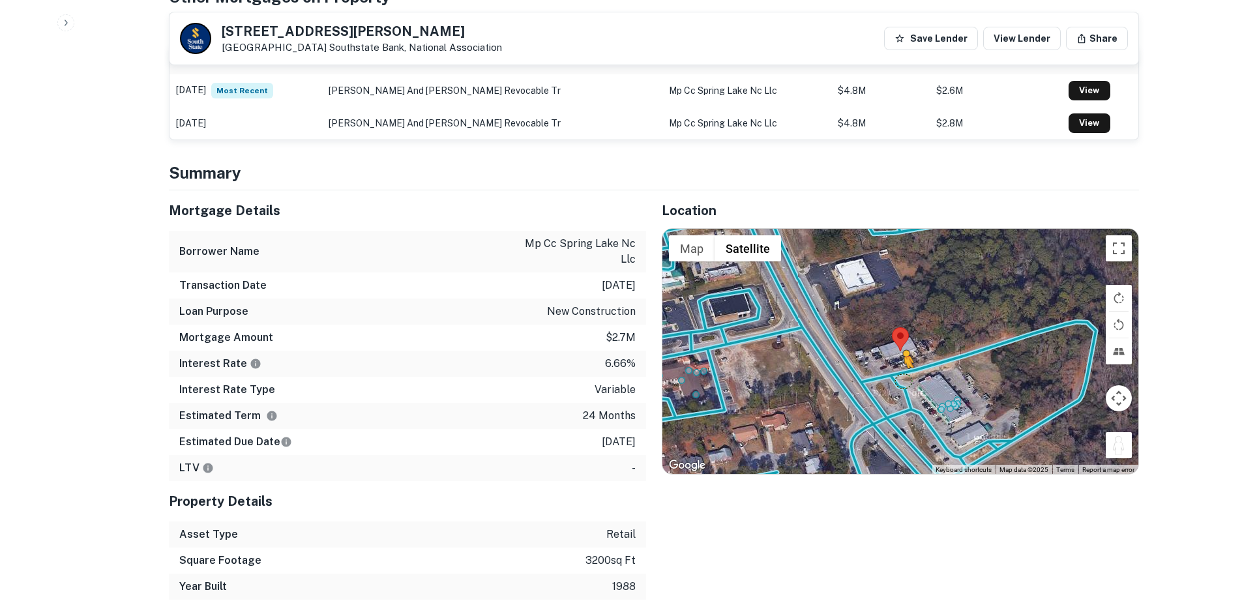
drag, startPoint x: 1119, startPoint y: 450, endPoint x: 898, endPoint y: 379, distance: 231.7
click at [898, 379] on div "To activate drag with keyboard, press Alt + Enter. Once in keyboard drag state,…" at bounding box center [900, 351] width 476 height 245
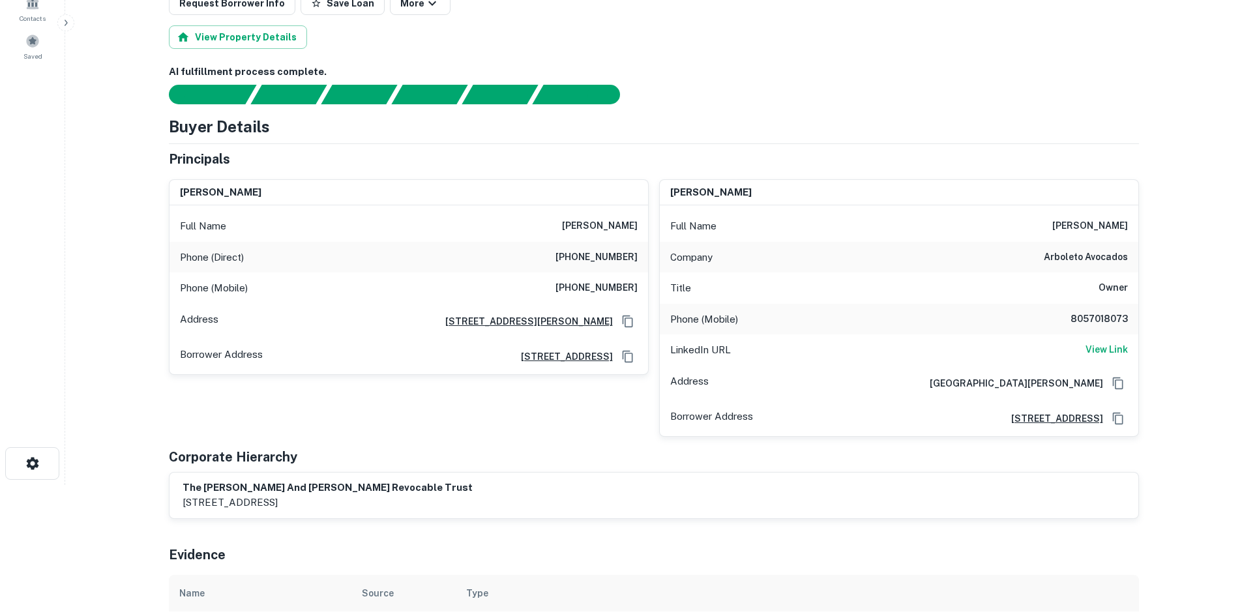
scroll to position [0, 0]
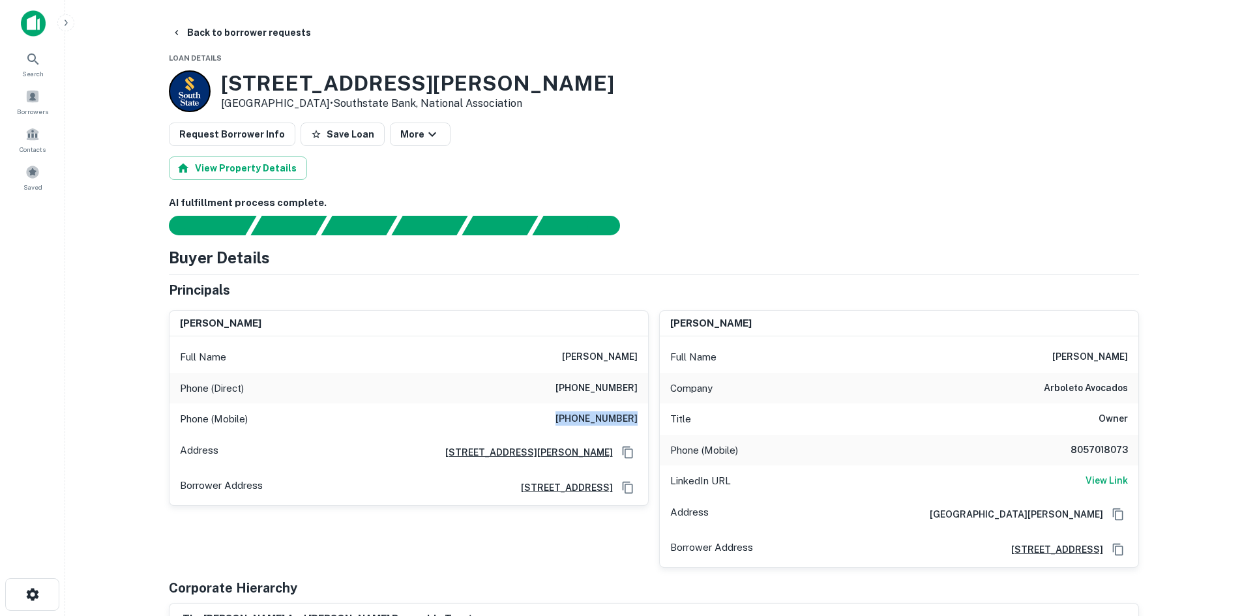
drag, startPoint x: 593, startPoint y: 415, endPoint x: 636, endPoint y: 415, distance: 43.0
click at [636, 415] on div "Phone (Mobile) [PHONE_NUMBER]" at bounding box center [408, 418] width 478 height 31
copy h6 "[PHONE_NUMBER]"
click at [233, 36] on button "Back to borrower requests" at bounding box center [241, 32] width 150 height 23
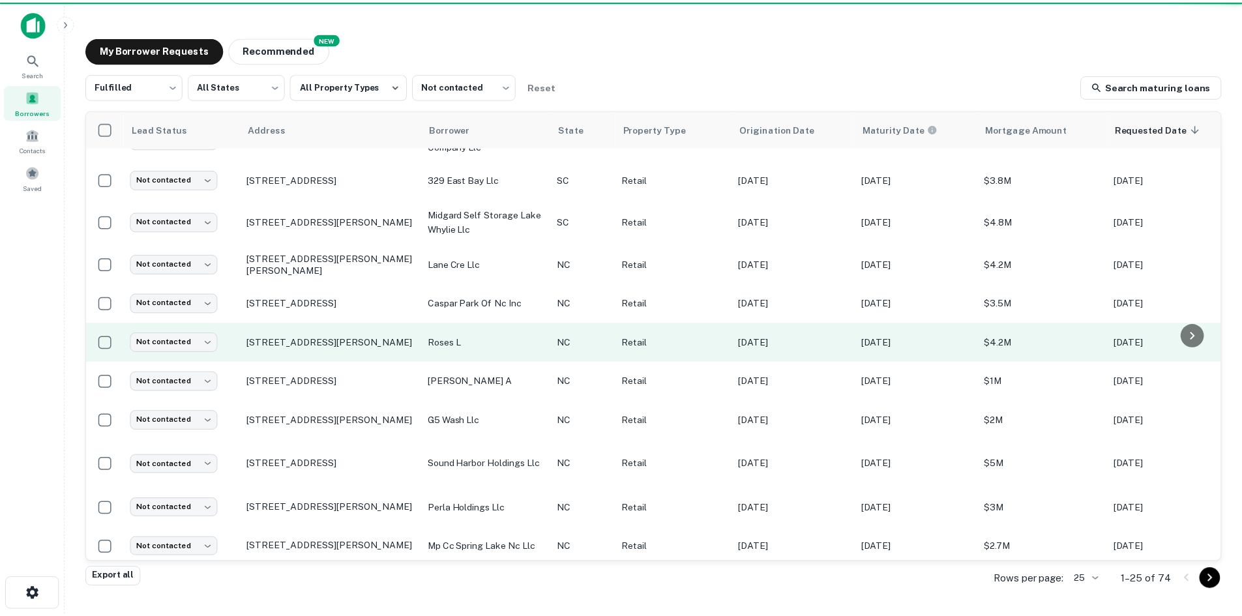
scroll to position [587, 0]
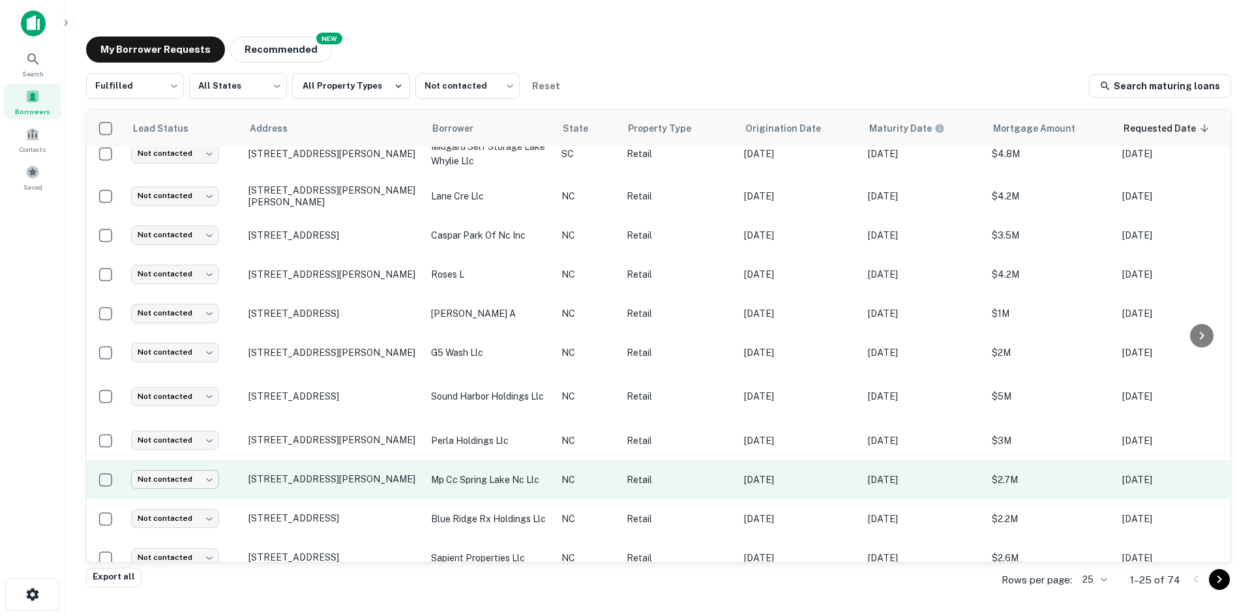
click at [194, 473] on body "Search Borrowers Contacts Saved My Borrower Requests NEW Recommended Fulfilled …" at bounding box center [626, 308] width 1252 height 616
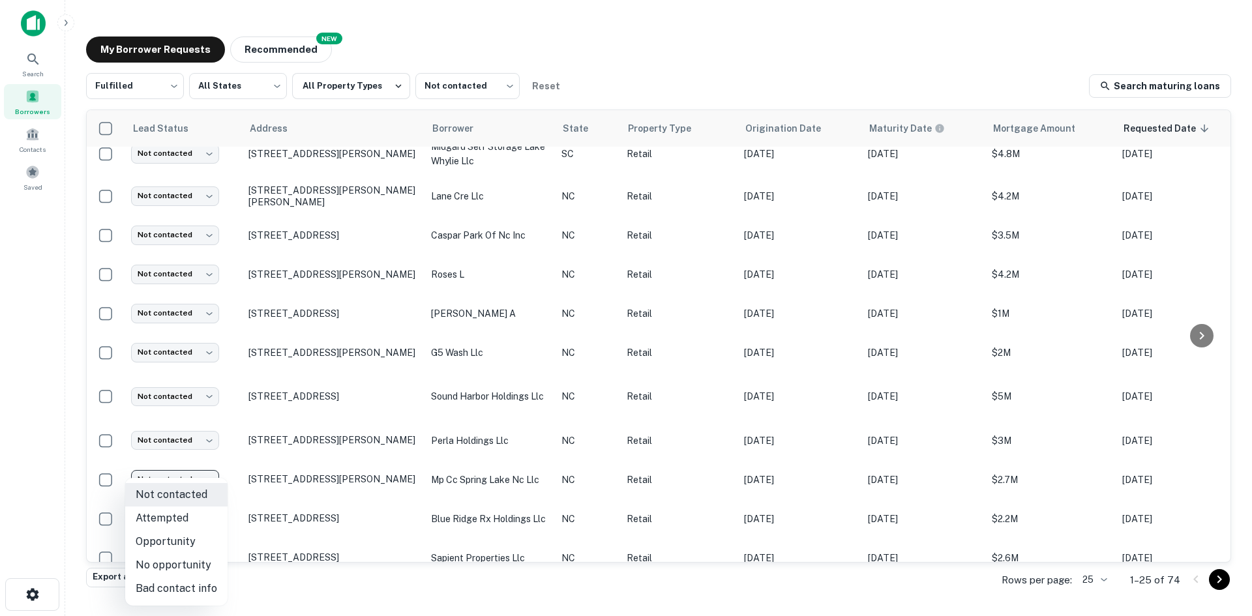
click at [199, 516] on li "Attempted" at bounding box center [176, 517] width 102 height 23
type input "*********"
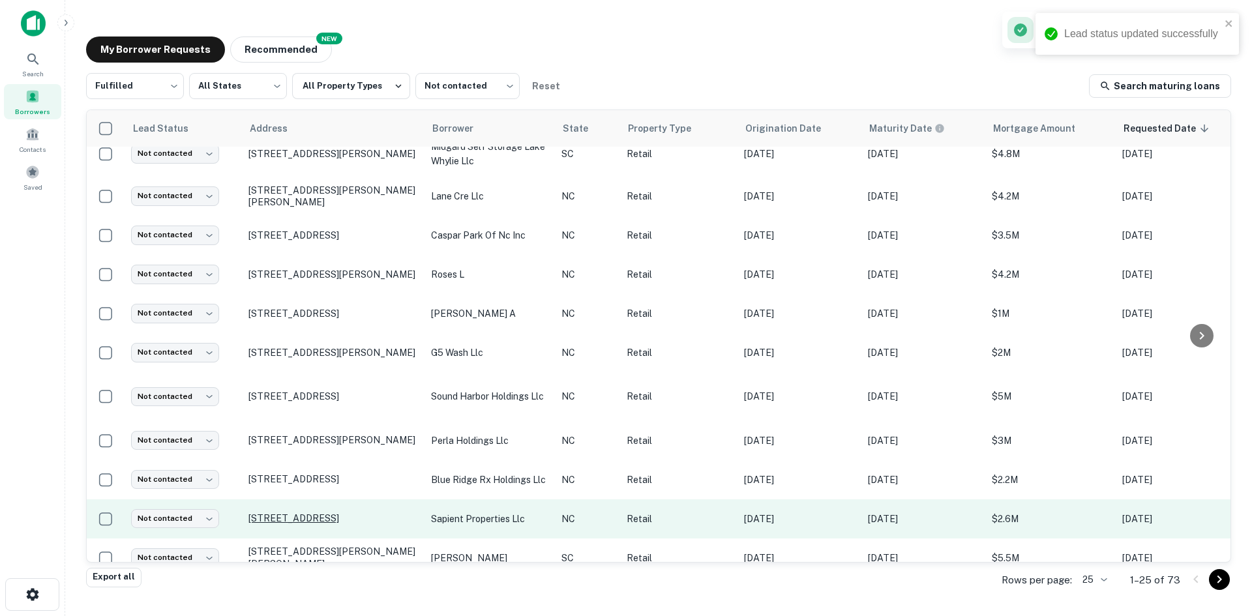
click at [293, 512] on p "[STREET_ADDRESS]" at bounding box center [332, 518] width 169 height 12
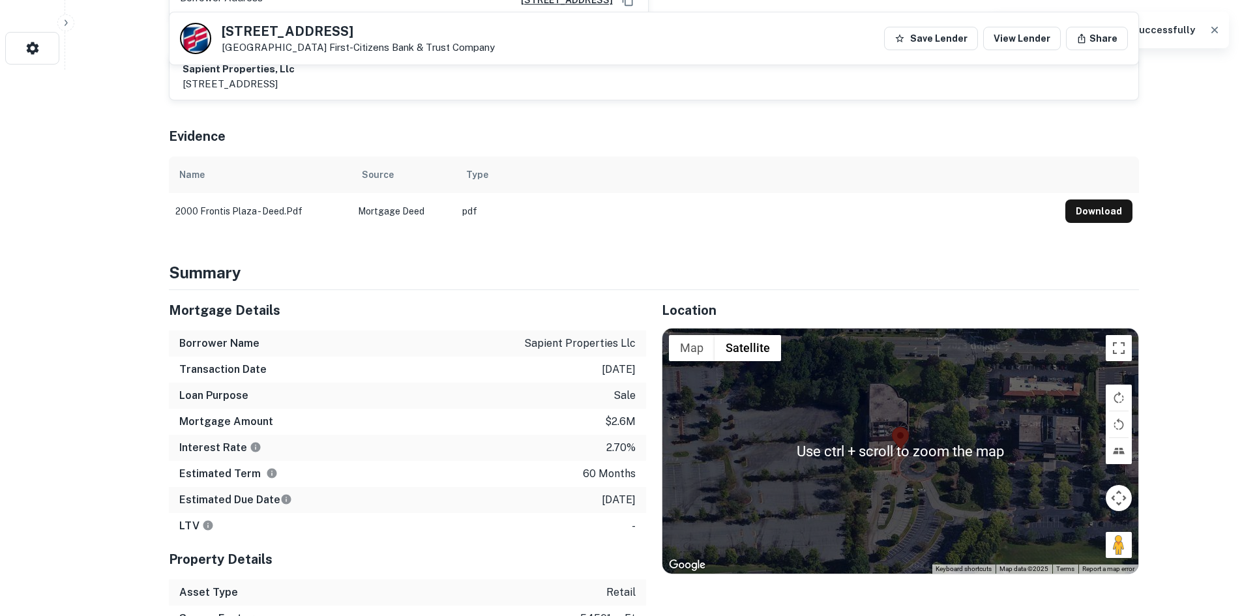
scroll to position [587, 0]
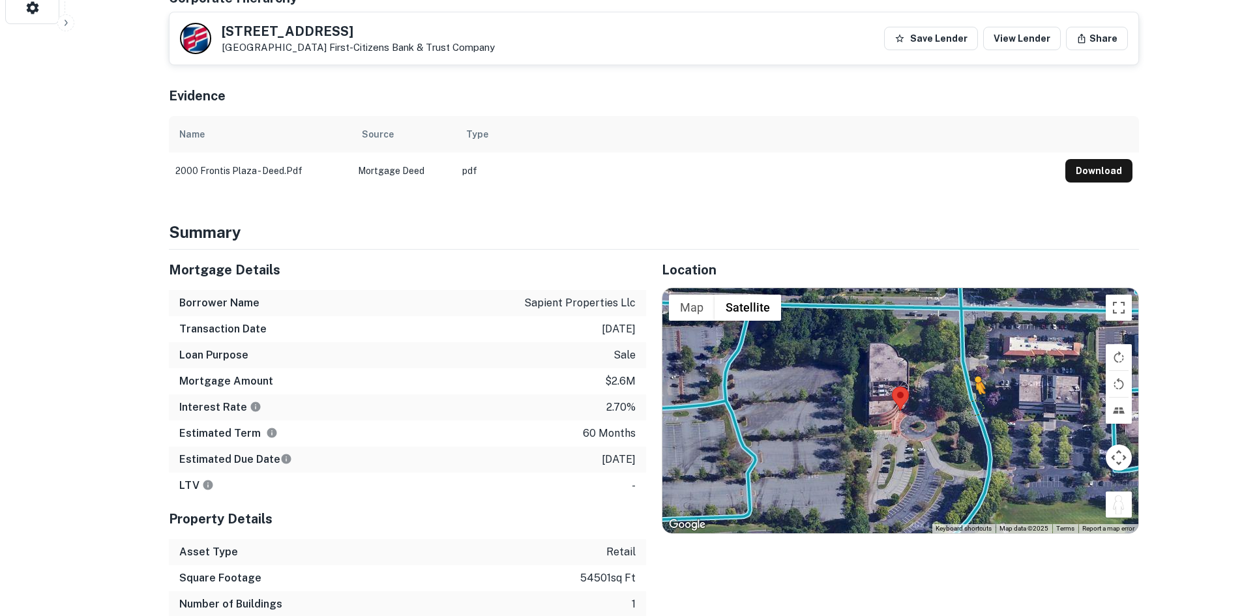
drag, startPoint x: 1128, startPoint y: 465, endPoint x: 971, endPoint y: 362, distance: 187.7
click at [971, 362] on div "To activate drag with keyboard, press Alt + Enter. Once in keyboard drag state,…" at bounding box center [900, 410] width 476 height 245
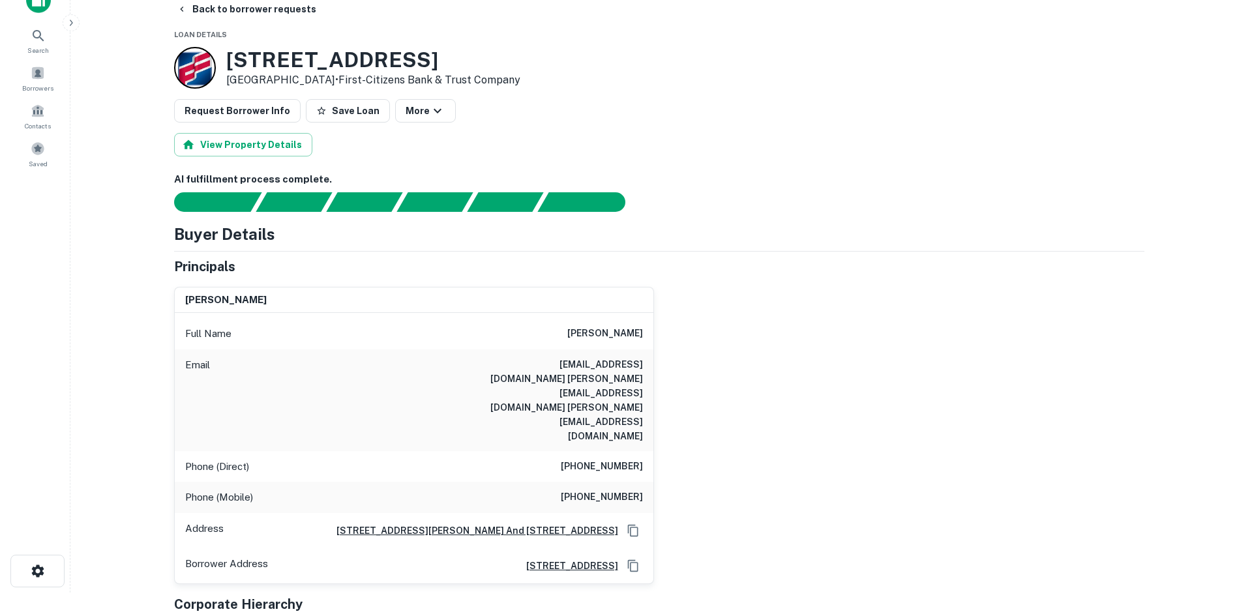
scroll to position [0, 0]
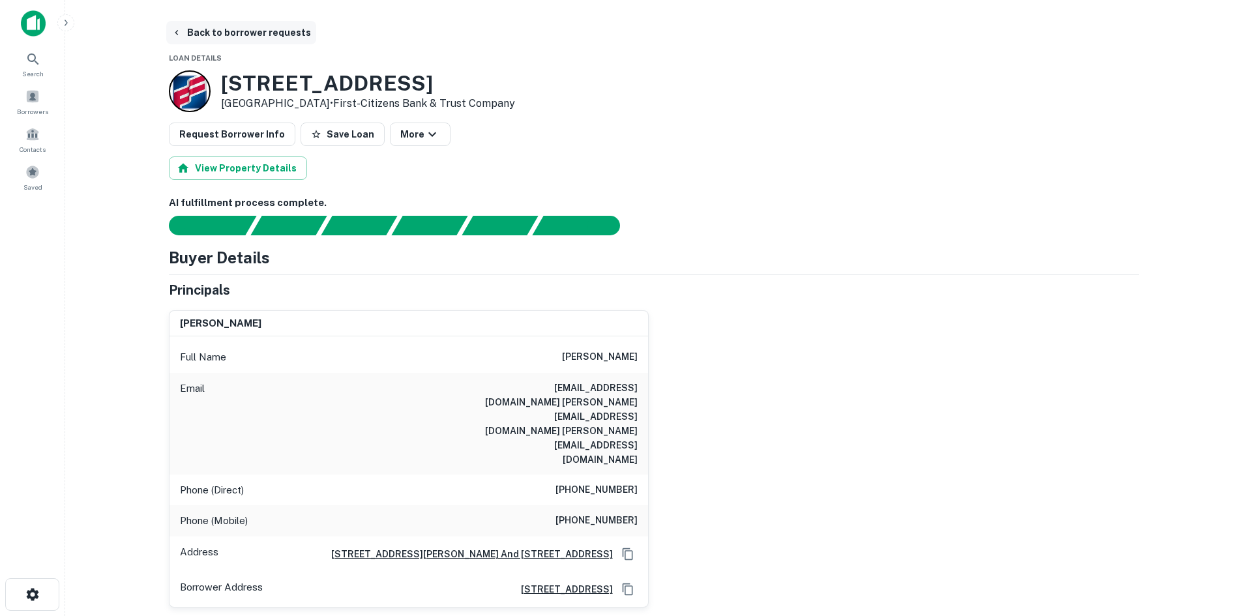
click at [220, 38] on button "Back to borrower requests" at bounding box center [241, 32] width 150 height 23
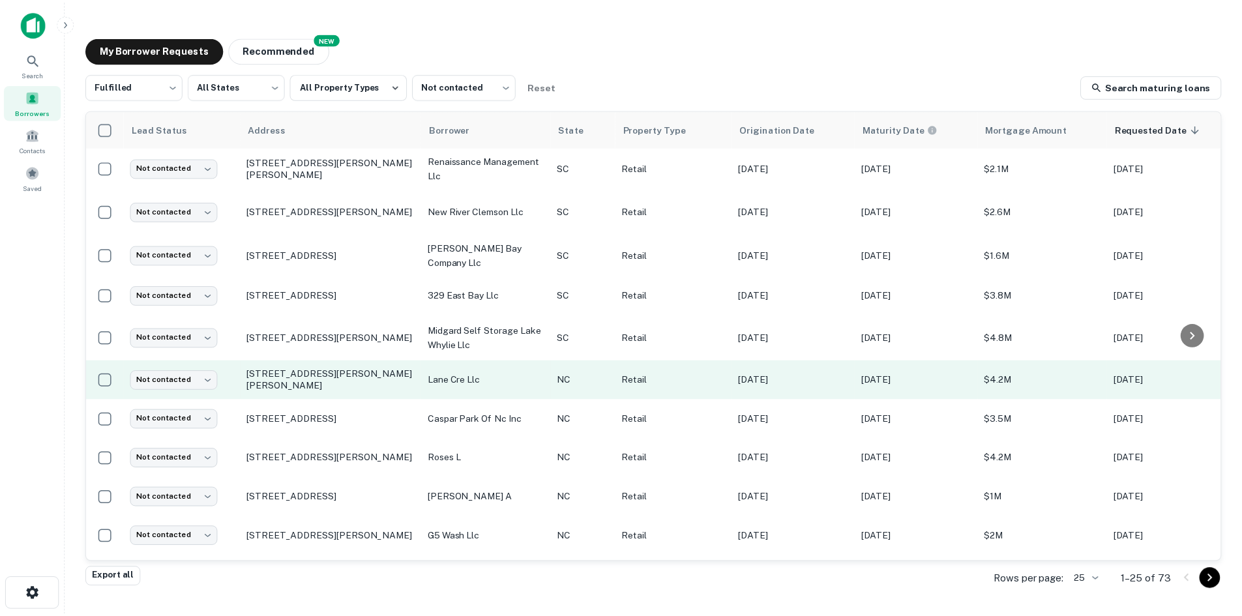
scroll to position [380, 0]
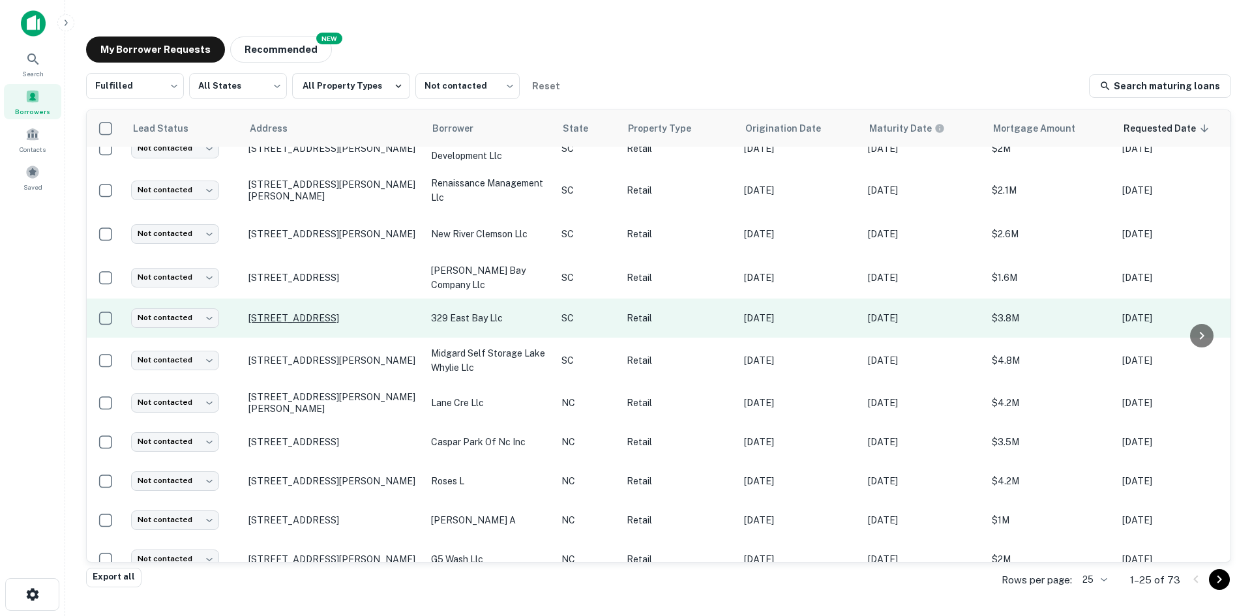
click at [314, 312] on p "[STREET_ADDRESS]" at bounding box center [332, 318] width 169 height 12
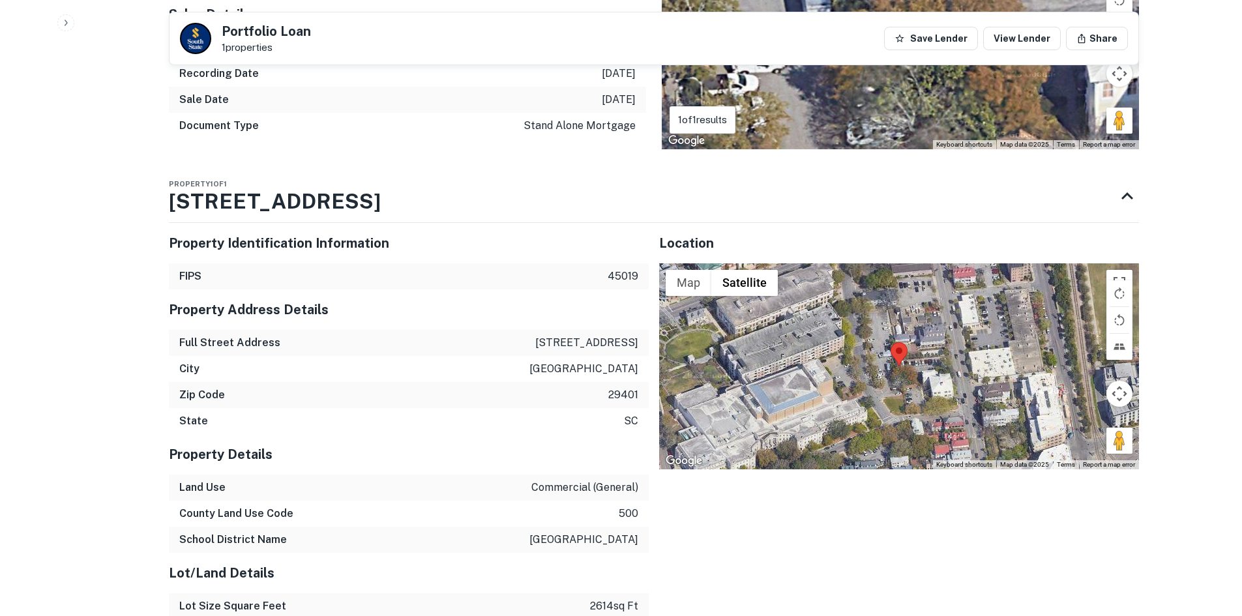
scroll to position [913, 0]
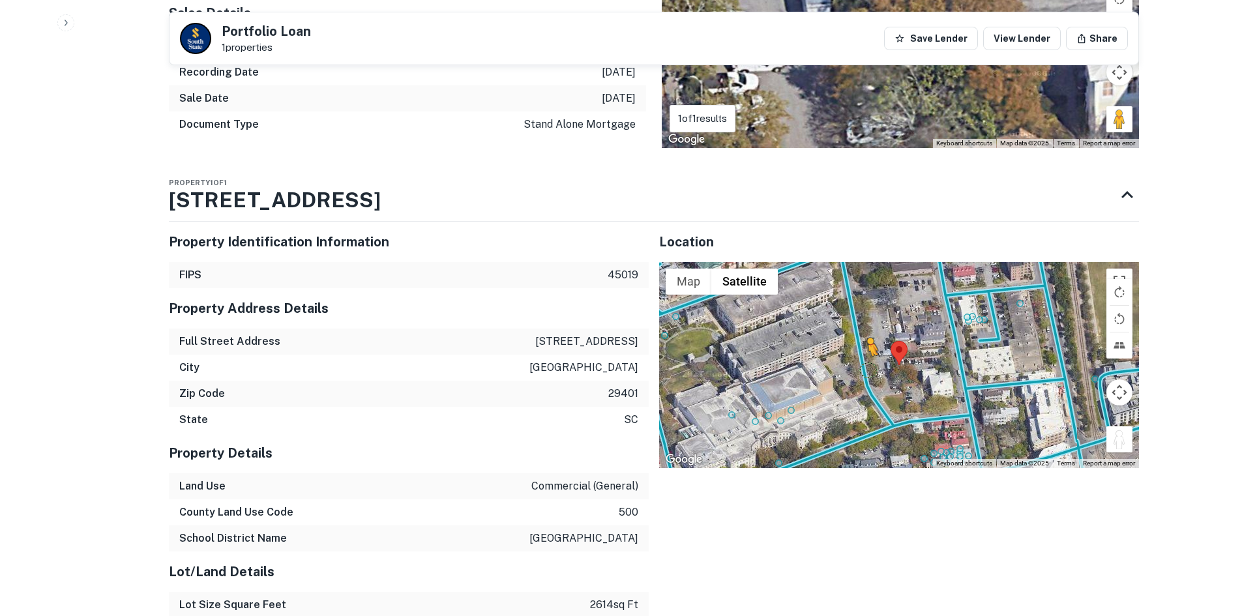
drag, startPoint x: 1119, startPoint y: 438, endPoint x: 865, endPoint y: 368, distance: 263.6
click at [865, 368] on div "To activate drag with keyboard, press Alt + Enter. Once in keyboard drag state,…" at bounding box center [899, 365] width 480 height 206
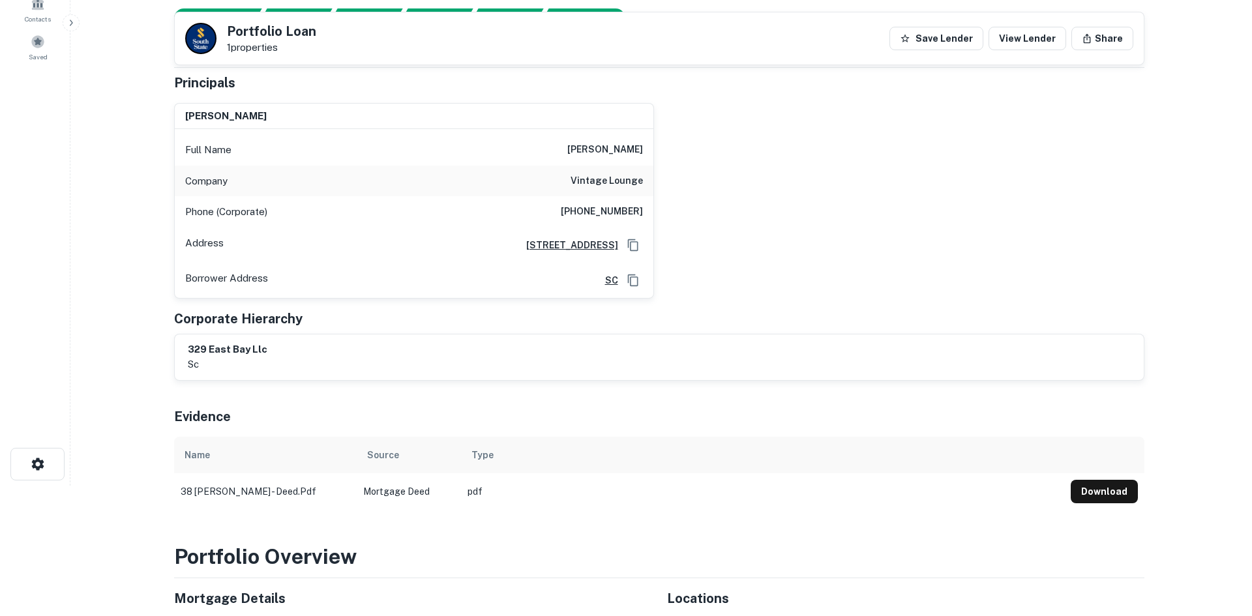
scroll to position [0, 0]
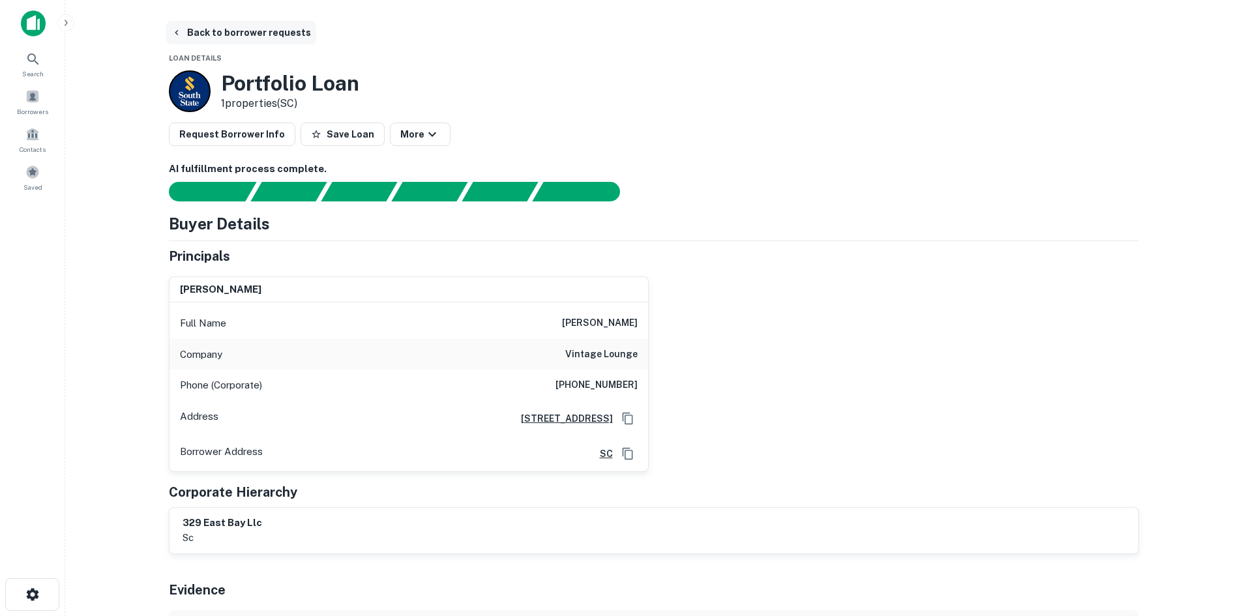
click at [176, 35] on icon "button" at bounding box center [176, 32] width 10 height 10
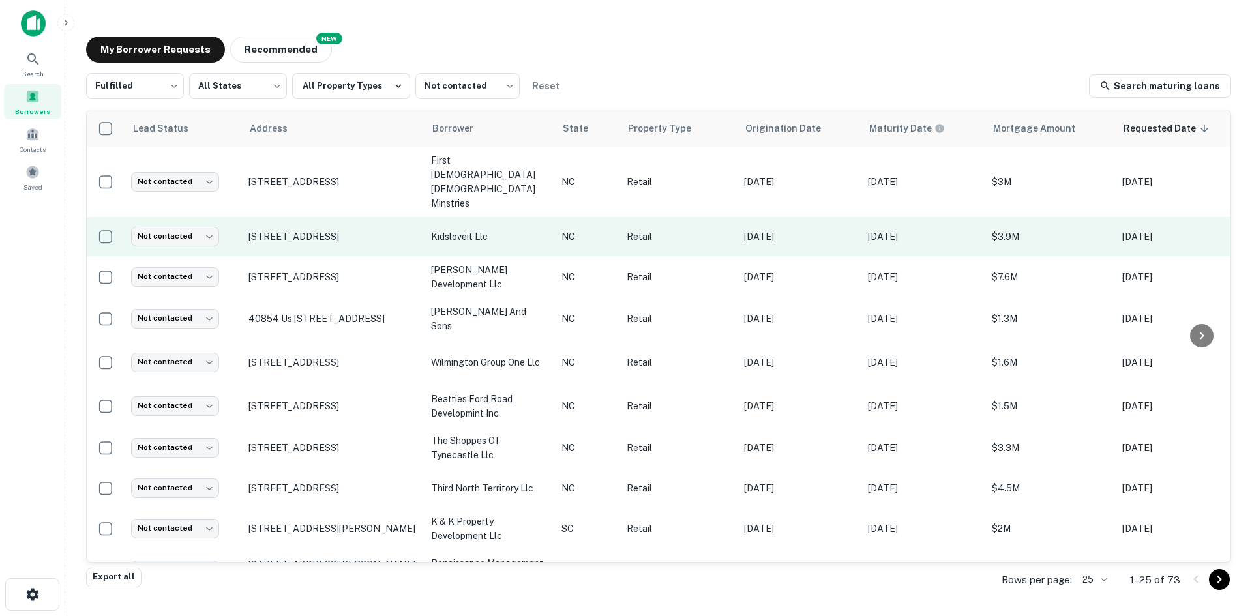
click at [292, 231] on p "[STREET_ADDRESS]" at bounding box center [332, 237] width 169 height 12
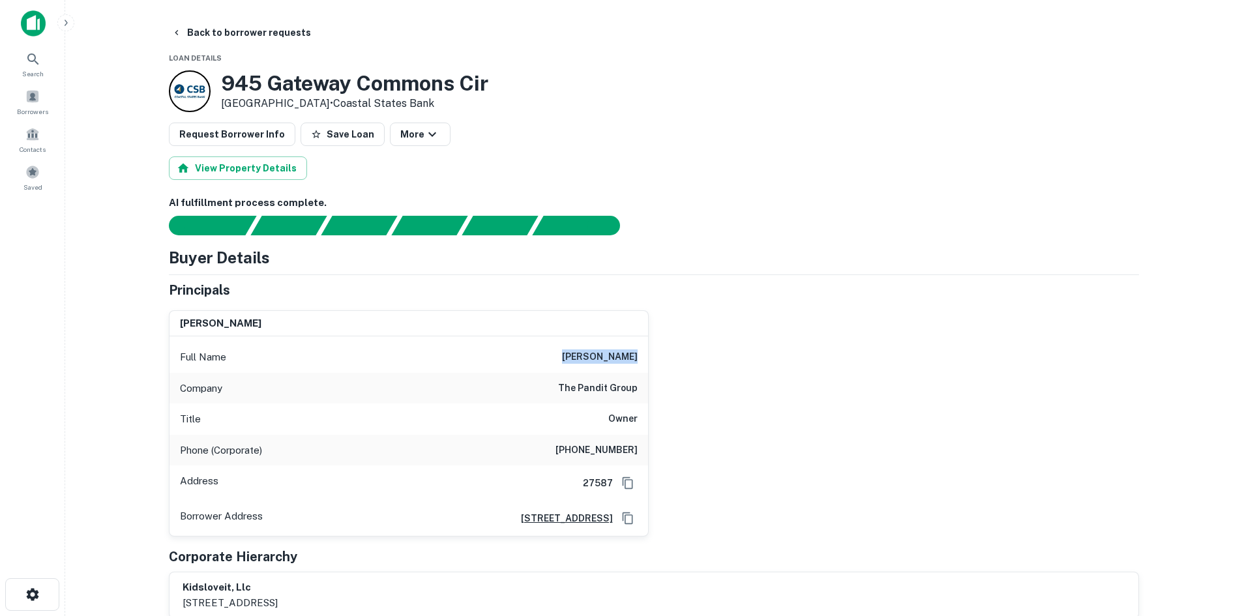
drag, startPoint x: 572, startPoint y: 353, endPoint x: 675, endPoint y: 360, distance: 102.6
click at [675, 360] on div "[PERSON_NAME] Full Name [PERSON_NAME] Company the pandit group Title Owner Phon…" at bounding box center [648, 418] width 980 height 237
copy h6 "[PERSON_NAME]"
drag, startPoint x: 552, startPoint y: 391, endPoint x: 643, endPoint y: 390, distance: 91.3
click at [643, 390] on div "Company the pandit group" at bounding box center [408, 388] width 478 height 31
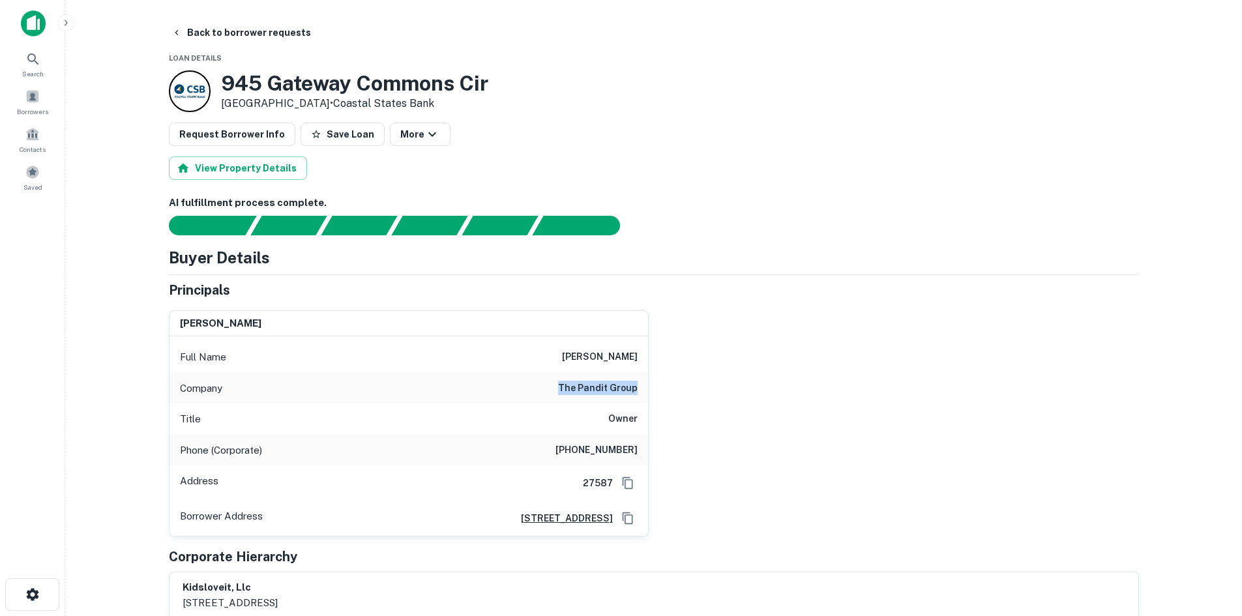
copy h6 "the pandit group"
drag, startPoint x: 574, startPoint y: 450, endPoint x: 669, endPoint y: 453, distance: 95.2
click at [669, 453] on div "[PERSON_NAME] Full Name [PERSON_NAME] Company the pandit group Title Owner Phon…" at bounding box center [648, 418] width 980 height 237
copy h6 "443) 990-1372"
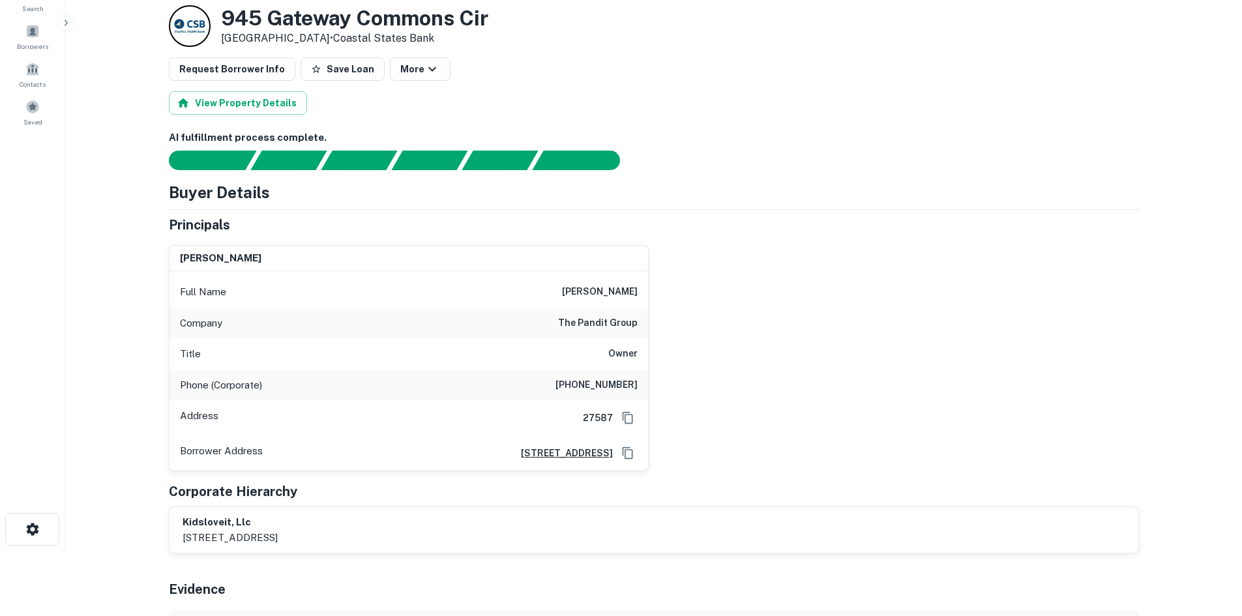
click at [561, 379] on div "Phone (Corporate) [PHONE_NUMBER]" at bounding box center [408, 385] width 478 height 31
drag, startPoint x: 561, startPoint y: 379, endPoint x: 630, endPoint y: 388, distance: 70.3
click at [630, 388] on div "Phone (Corporate) [PHONE_NUMBER]" at bounding box center [408, 385] width 478 height 31
copy h6 "[PHONE_NUMBER]"
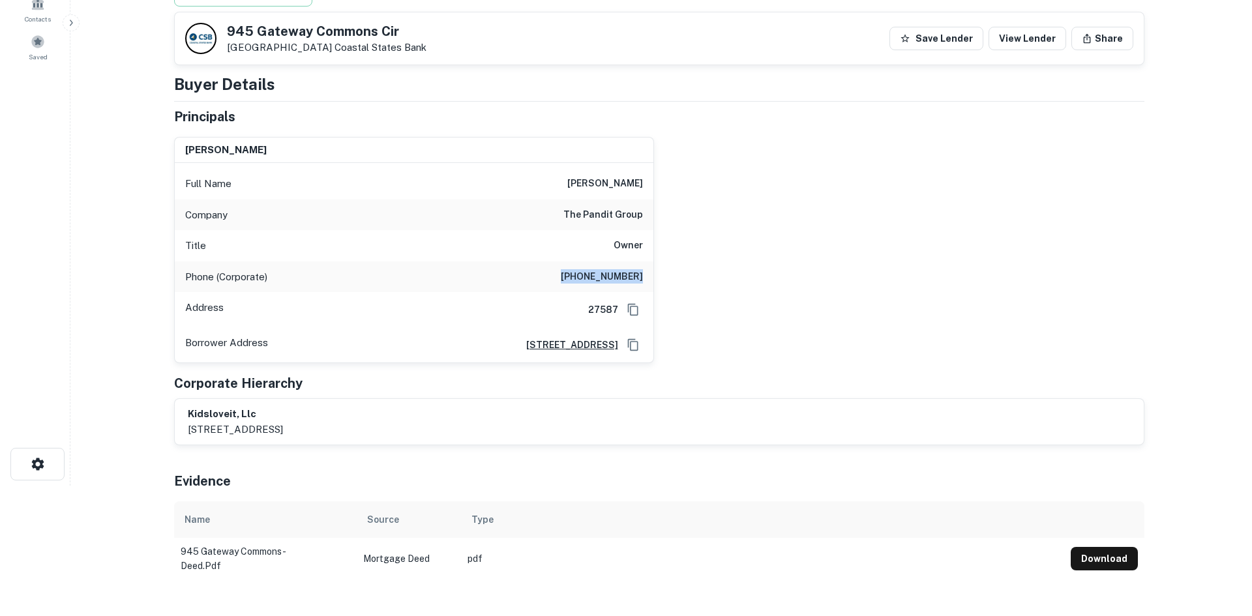
scroll to position [0, 0]
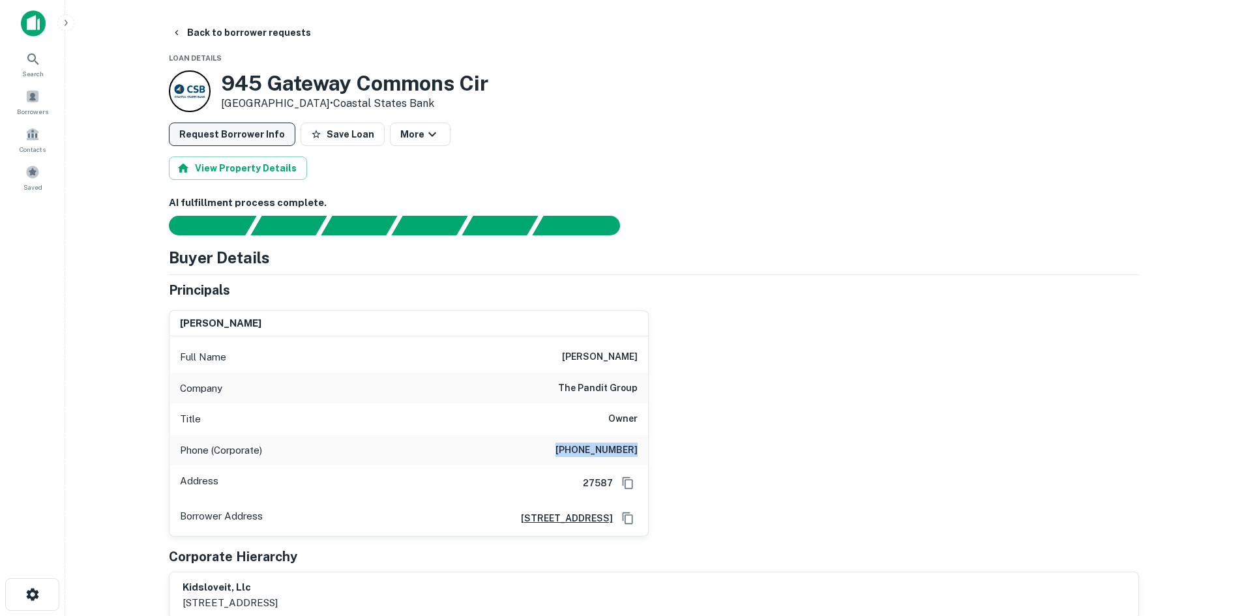
click at [261, 123] on button "Request Borrower Info" at bounding box center [232, 134] width 126 height 23
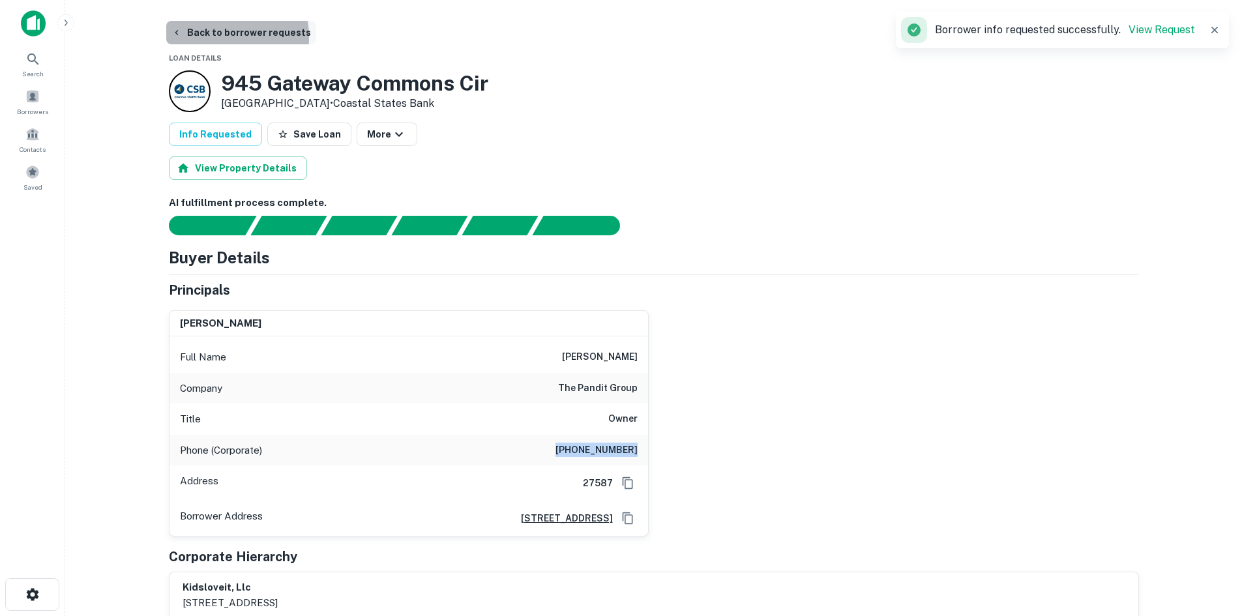
click at [192, 38] on button "Back to borrower requests" at bounding box center [241, 32] width 150 height 23
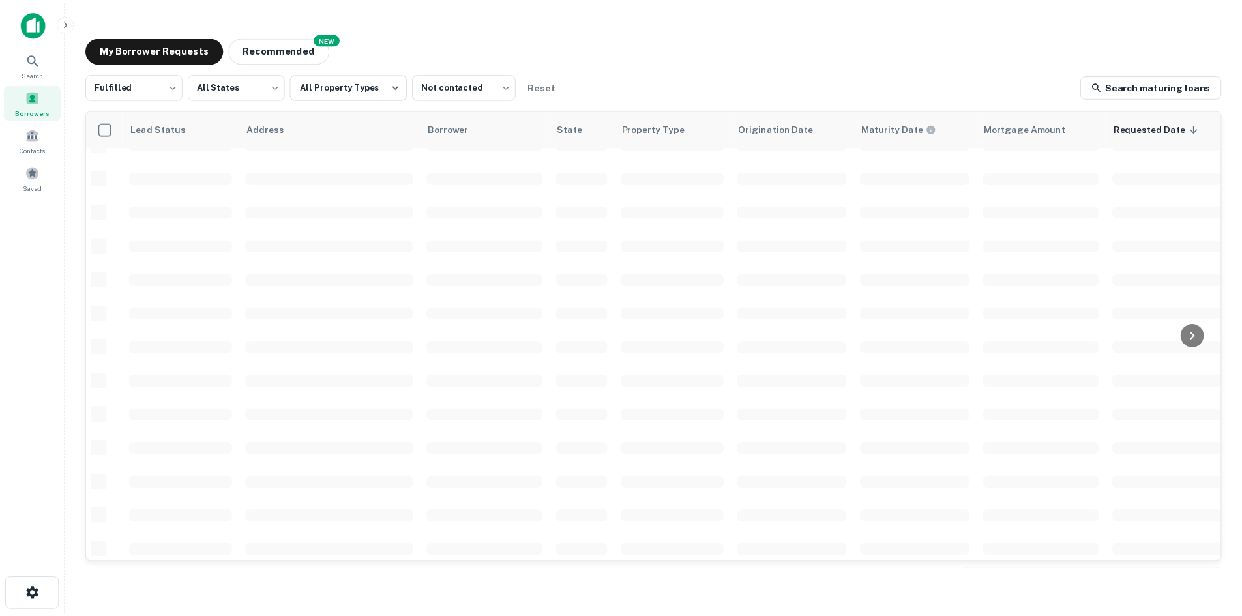
scroll to position [130, 0]
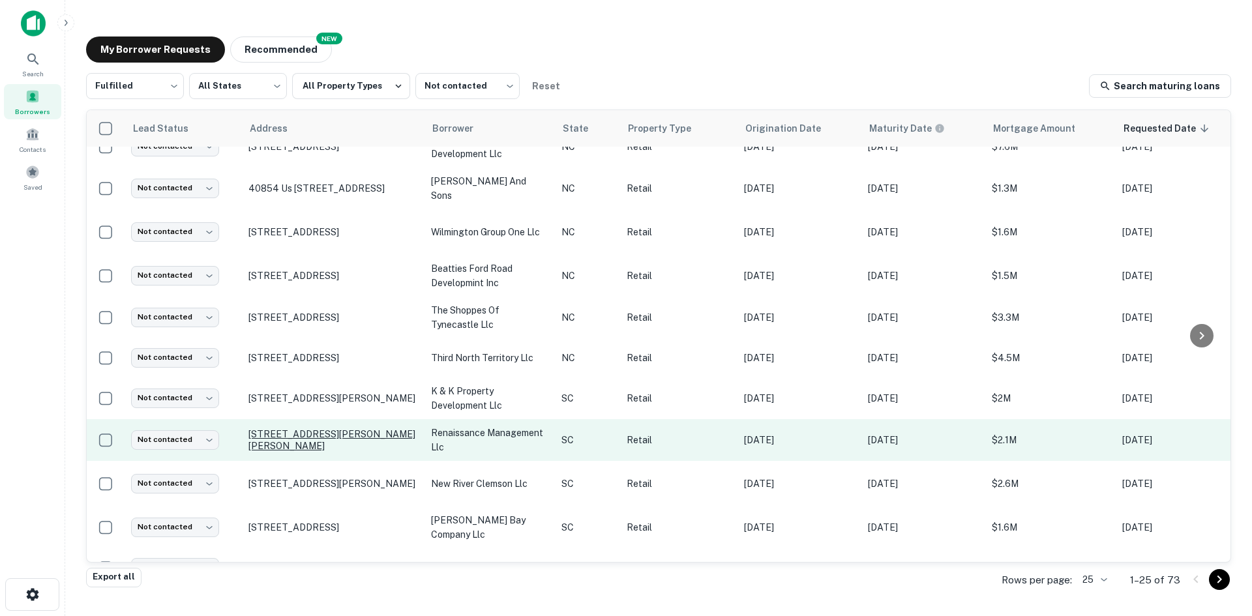
click at [319, 428] on p "[STREET_ADDRESS][PERSON_NAME][PERSON_NAME]" at bounding box center [332, 439] width 169 height 23
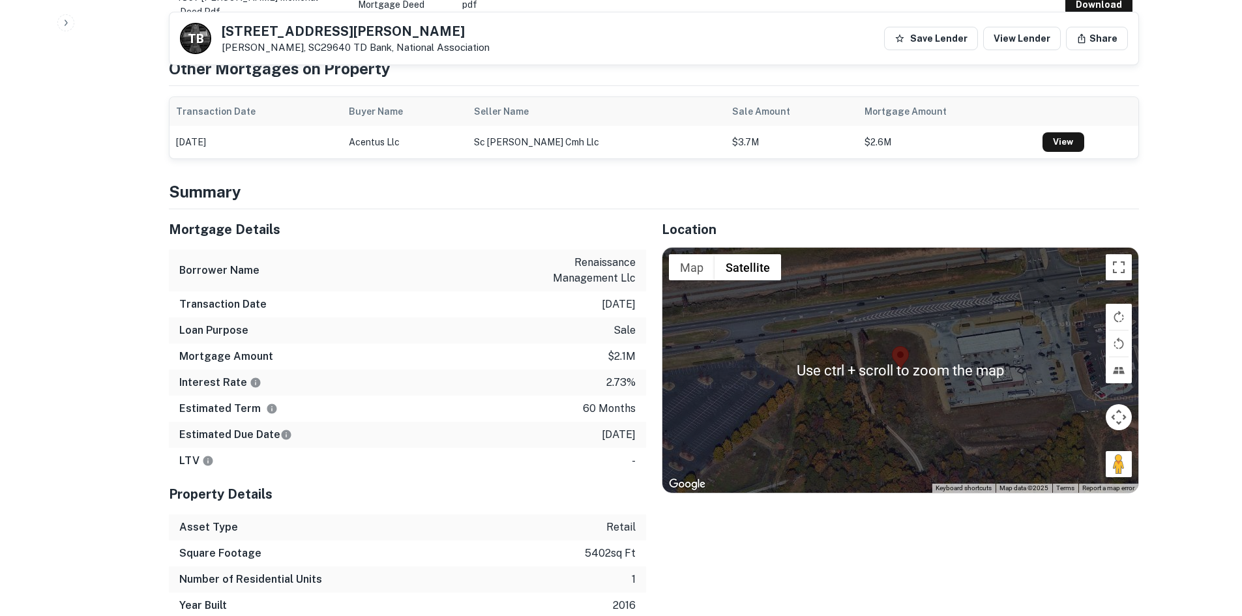
scroll to position [717, 0]
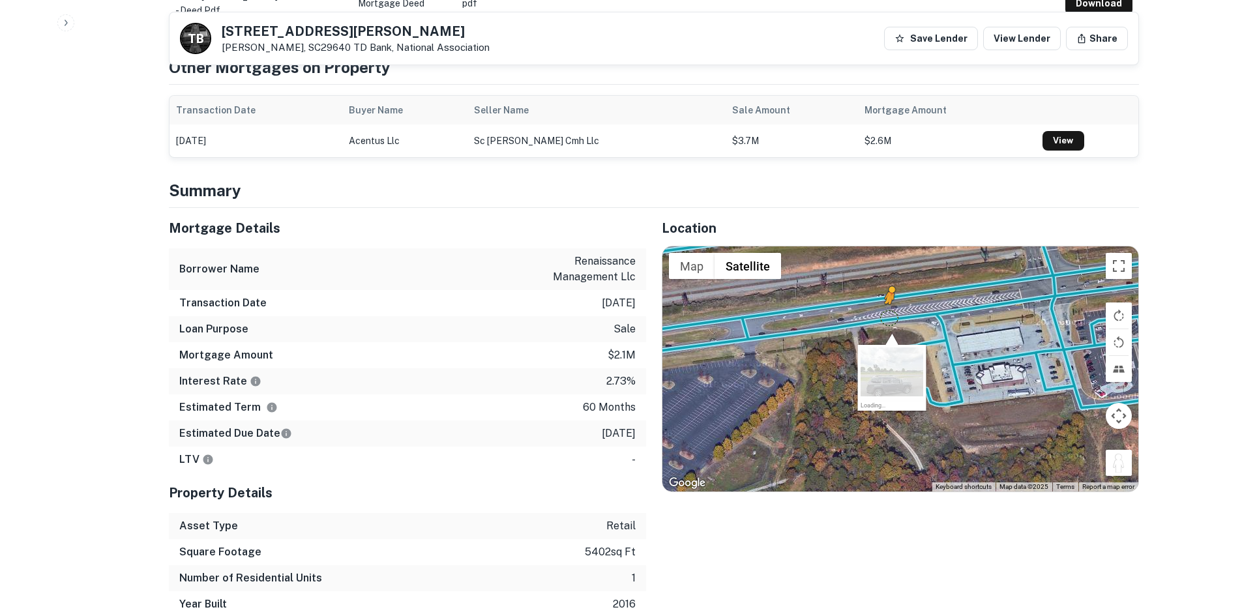
drag, startPoint x: 1115, startPoint y: 473, endPoint x: 885, endPoint y: 311, distance: 281.0
click at [885, 311] on div "To activate drag with keyboard, press Alt + Enter. Once in keyboard drag state,…" at bounding box center [900, 368] width 476 height 245
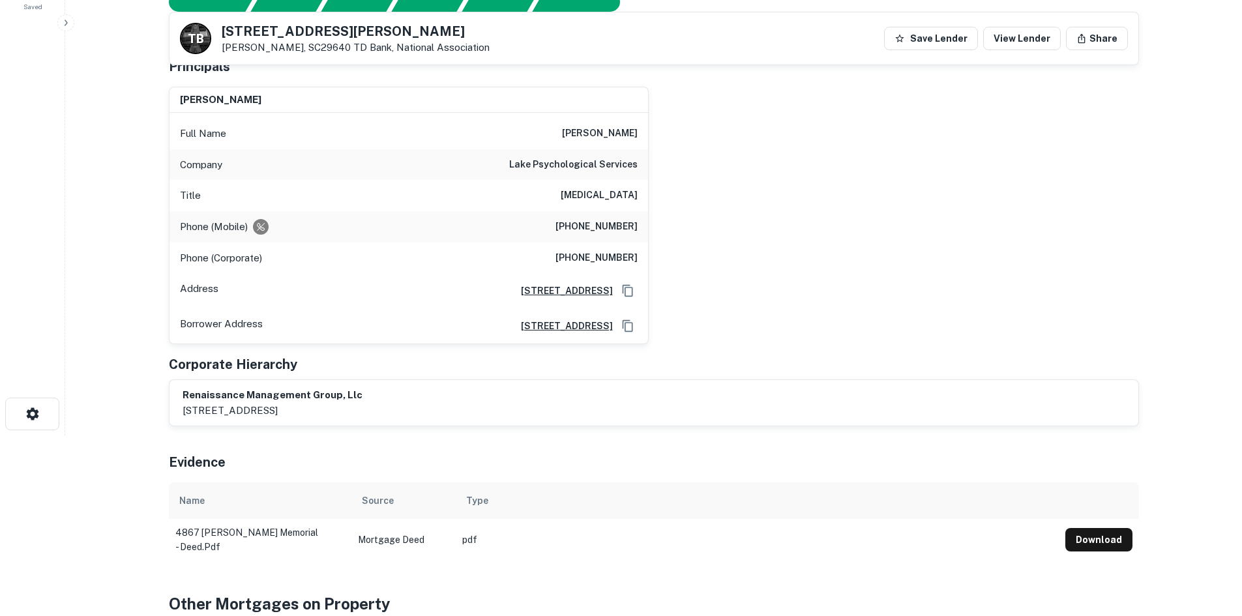
scroll to position [65, 0]
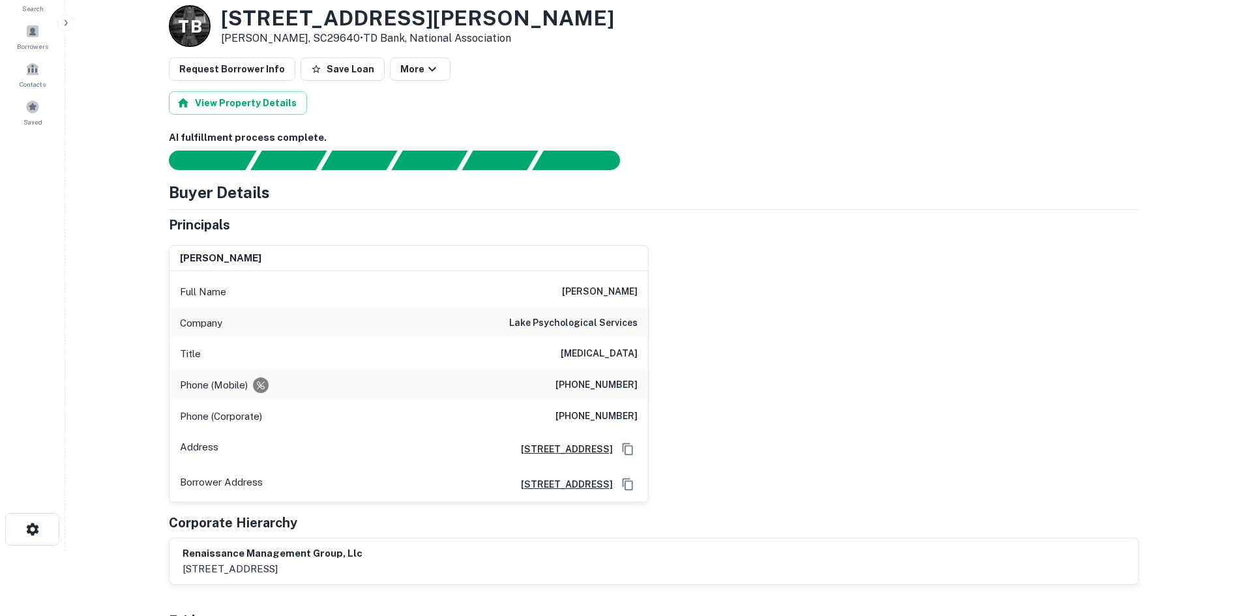
drag, startPoint x: 553, startPoint y: 285, endPoint x: 643, endPoint y: 280, distance: 90.1
click at [643, 280] on div "Full Name [PERSON_NAME]" at bounding box center [408, 291] width 478 height 31
copy h6 "[PERSON_NAME]"
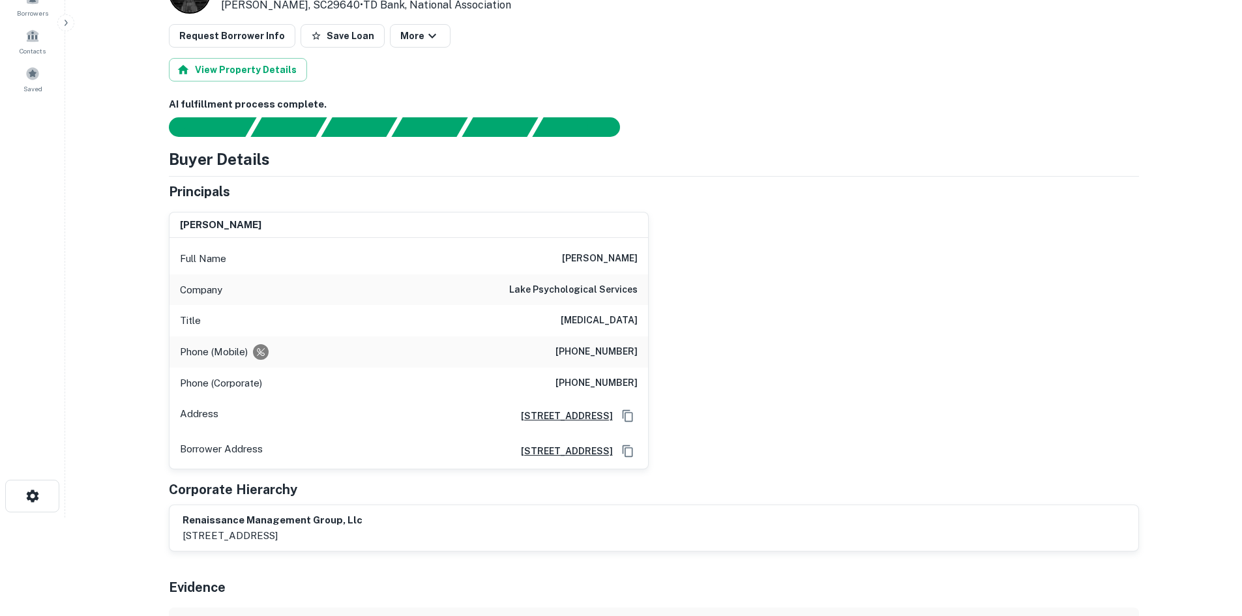
scroll to position [130, 0]
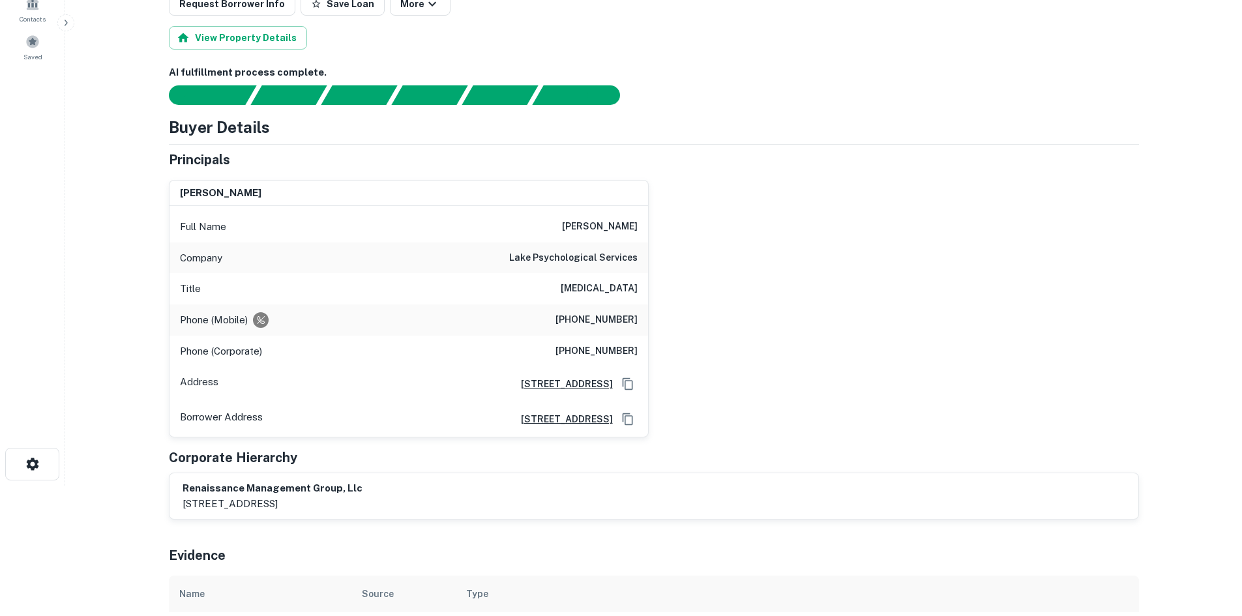
click at [549, 233] on div "Full Name [PERSON_NAME]" at bounding box center [408, 226] width 478 height 31
drag, startPoint x: 551, startPoint y: 220, endPoint x: 649, endPoint y: 227, distance: 98.0
click at [649, 227] on div "[PERSON_NAME] Full Name [PERSON_NAME] Company lake psychological services Title…" at bounding box center [648, 303] width 980 height 269
copy h6 "[PERSON_NAME]"
